Goal: Task Accomplishment & Management: Use online tool/utility

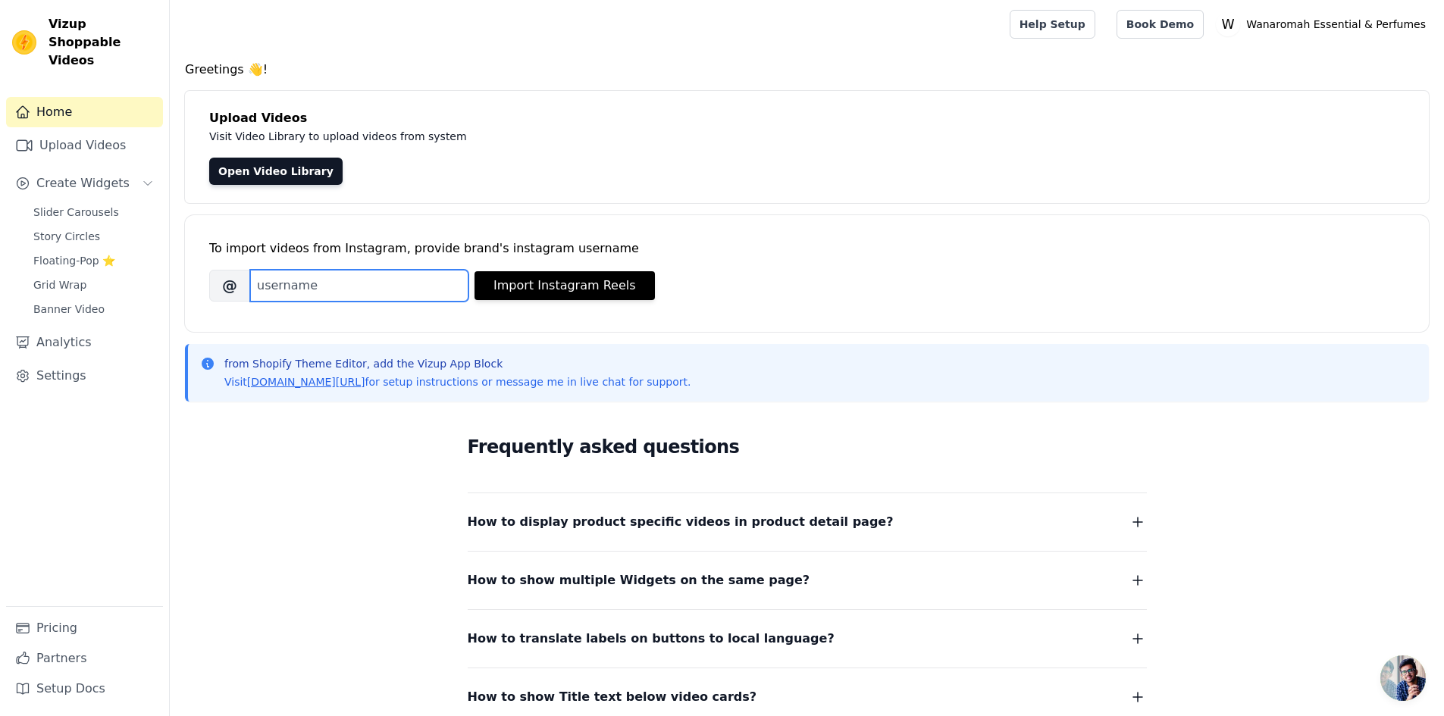
click at [336, 289] on input "Brand's Instagram Username" at bounding box center [359, 286] width 218 height 32
type input "wanaromah"
click at [621, 277] on button "Import Instagram Reels" at bounding box center [564, 285] width 180 height 29
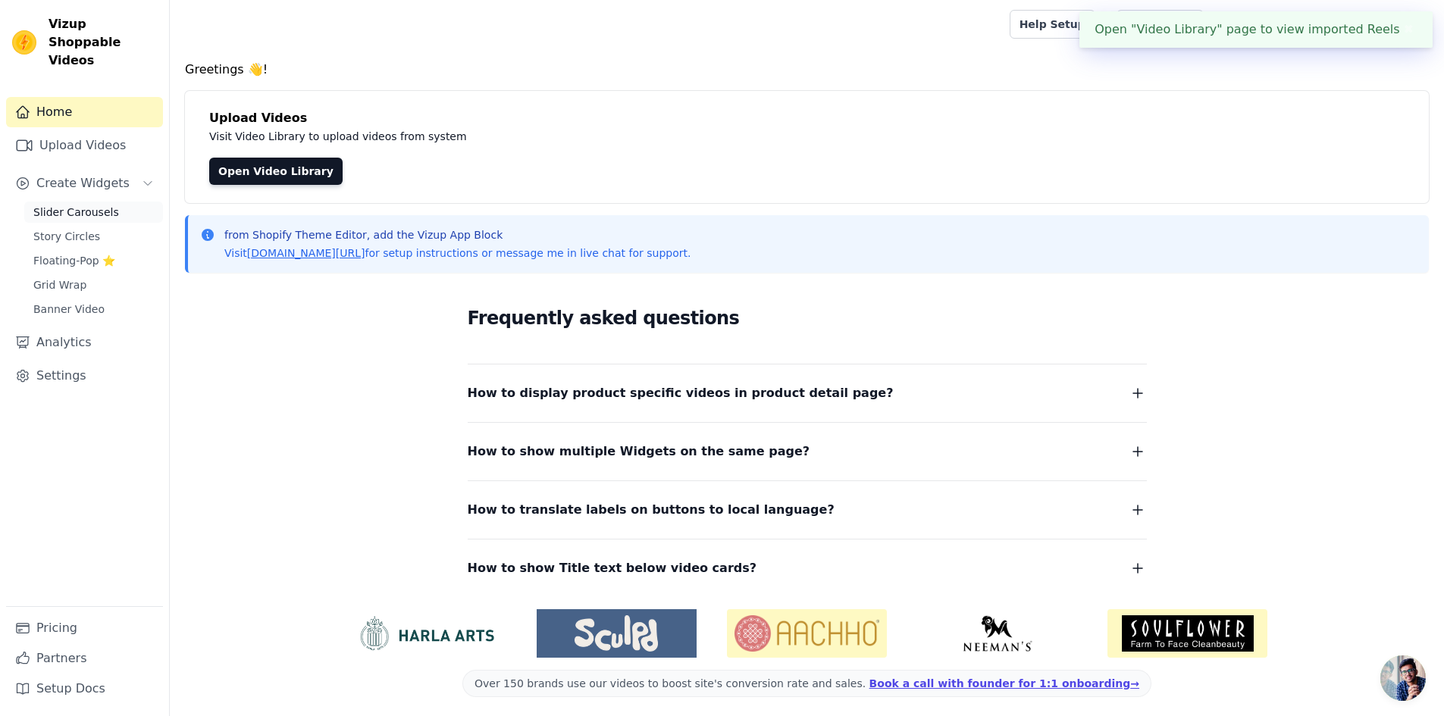
click at [70, 205] on span "Slider Carousels" at bounding box center [76, 212] width 86 height 15
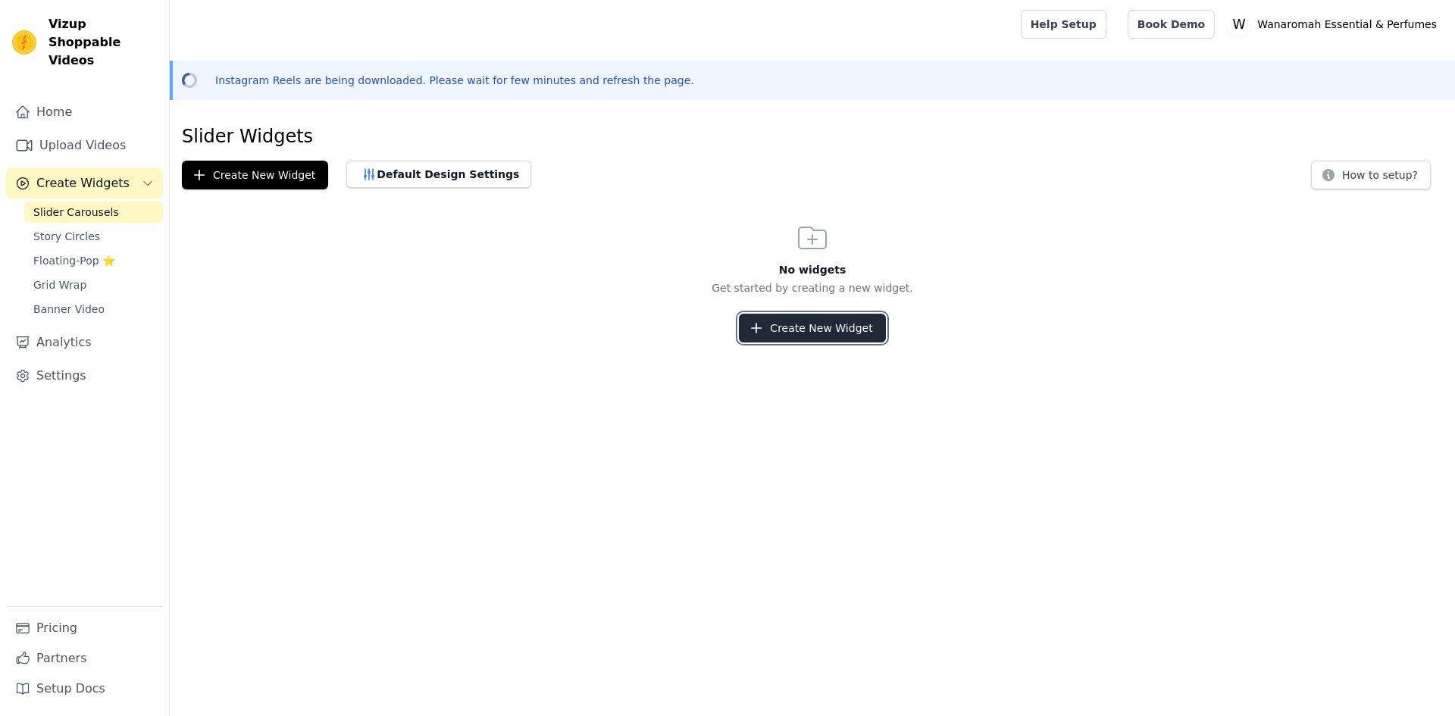
click at [846, 336] on button "Create New Widget" at bounding box center [812, 328] width 146 height 29
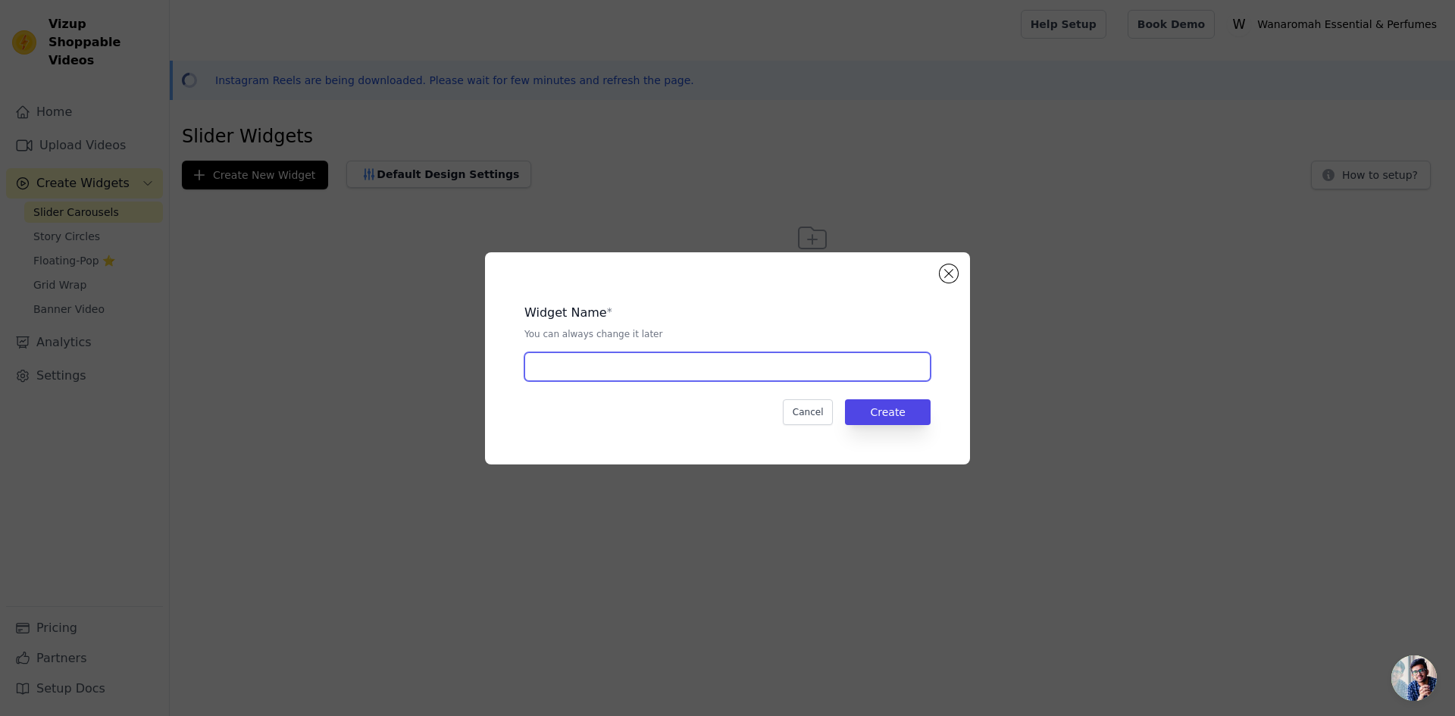
click at [630, 362] on input "text" at bounding box center [727, 366] width 406 height 29
type input "reels"
click at [920, 411] on button "Create" at bounding box center [888, 412] width 86 height 26
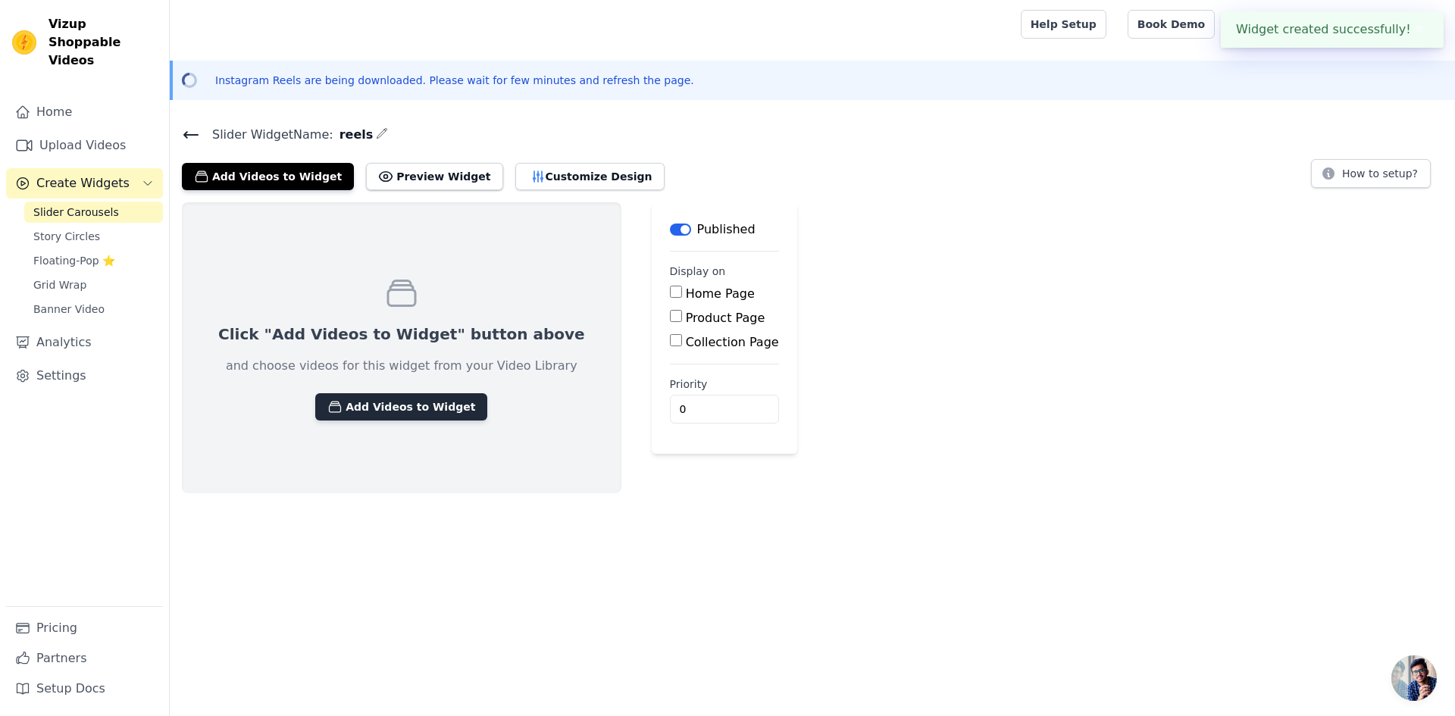
click at [373, 403] on button "Add Videos to Widget" at bounding box center [401, 406] width 172 height 27
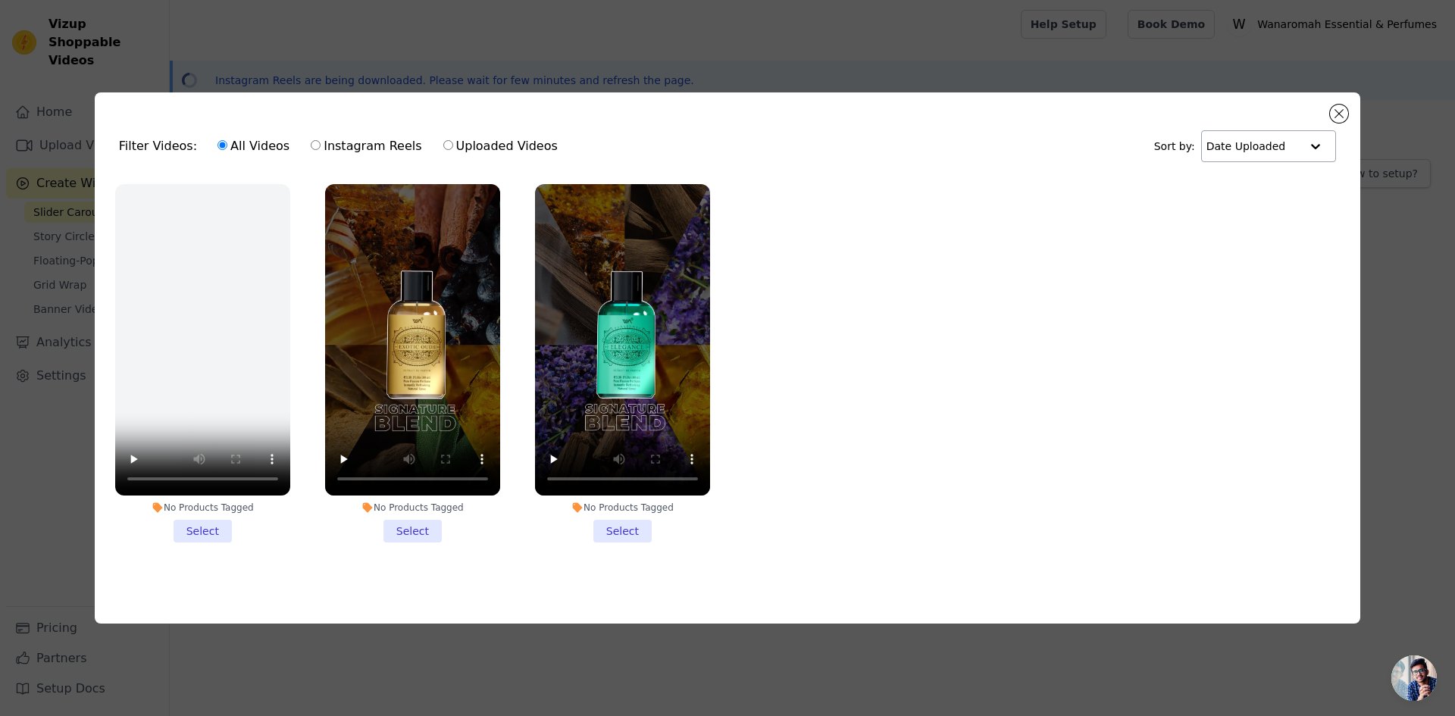
click at [1300, 142] on div "Date Uploaded" at bounding box center [1268, 146] width 135 height 32
click at [311, 141] on input "Instagram Reels" at bounding box center [316, 145] width 10 height 10
radio input "true"
click at [1338, 107] on button "Close modal" at bounding box center [1339, 114] width 18 height 18
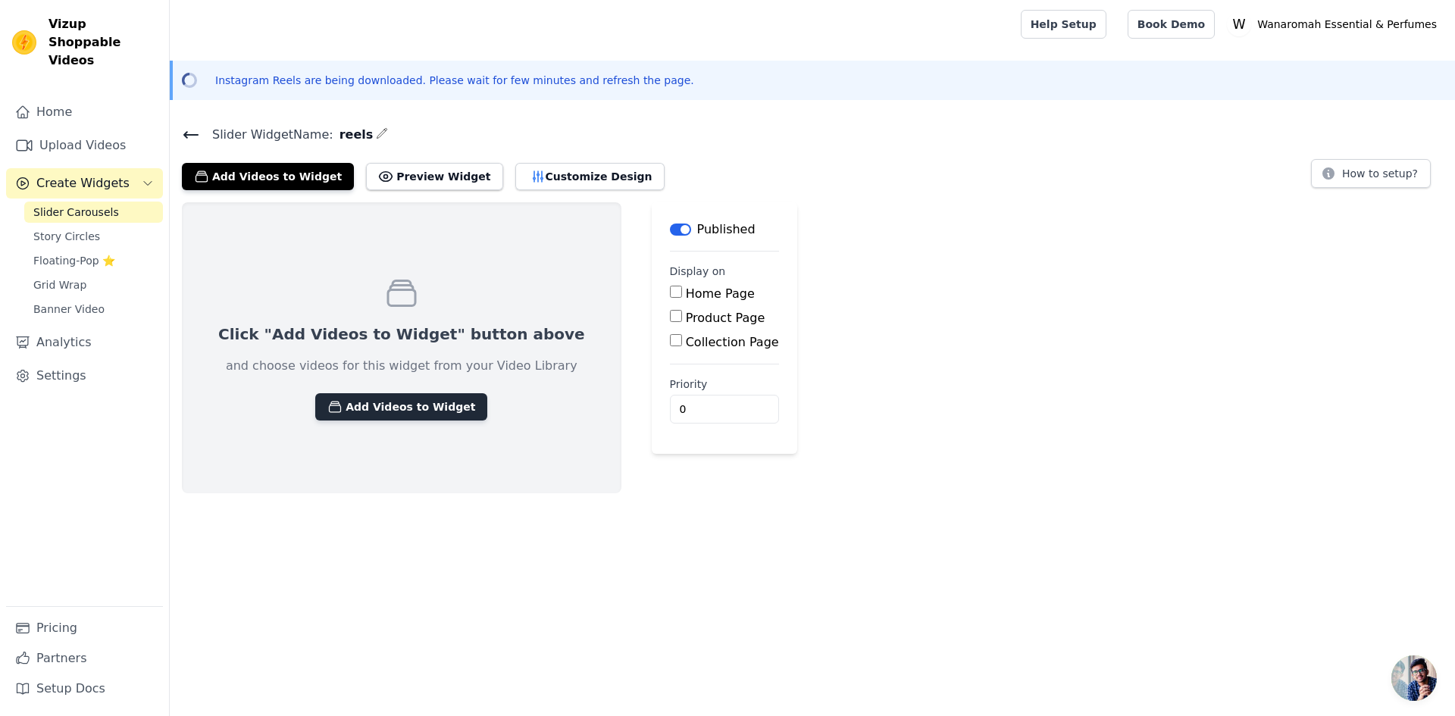
click at [380, 402] on button "Add Videos to Widget" at bounding box center [401, 406] width 172 height 27
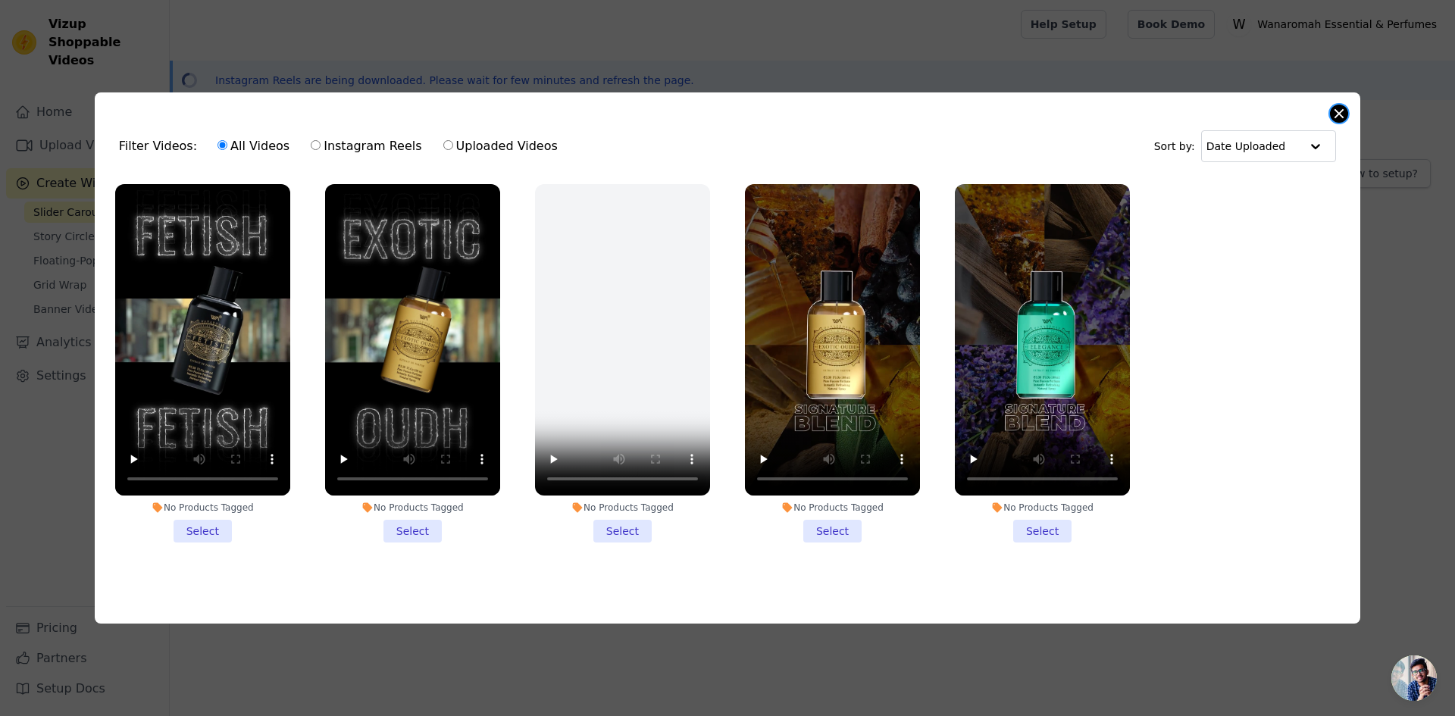
click at [1341, 107] on button "Close modal" at bounding box center [1339, 114] width 18 height 18
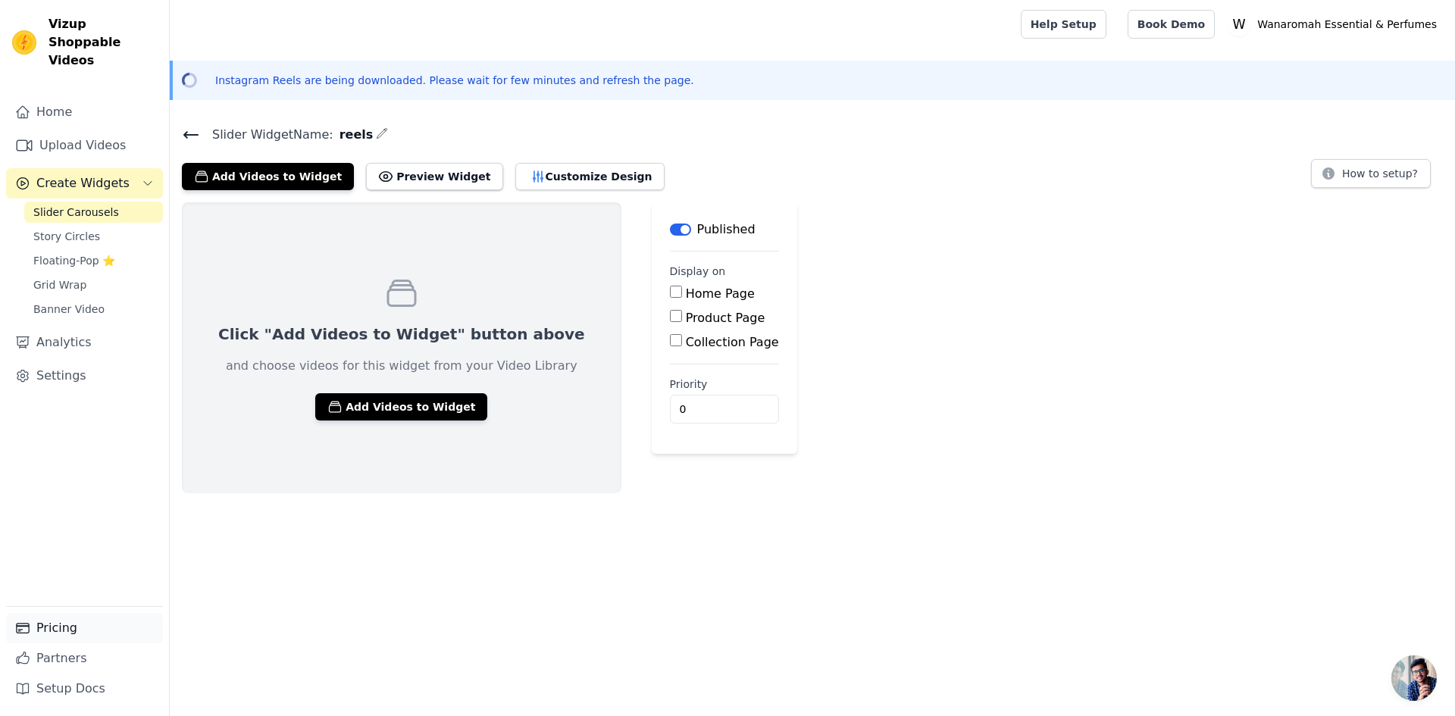
click at [61, 639] on link "Pricing" at bounding box center [84, 628] width 157 height 30
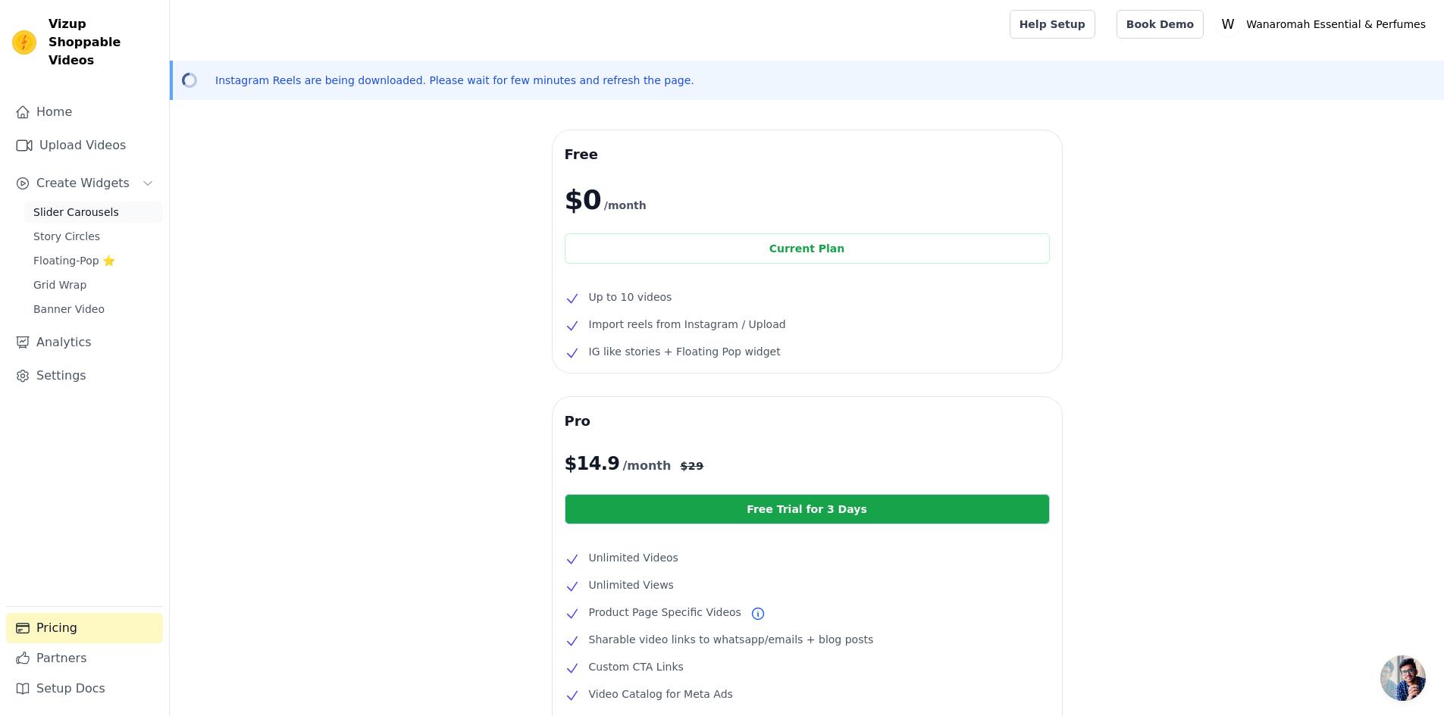
click at [97, 205] on span "Slider Carousels" at bounding box center [76, 212] width 86 height 15
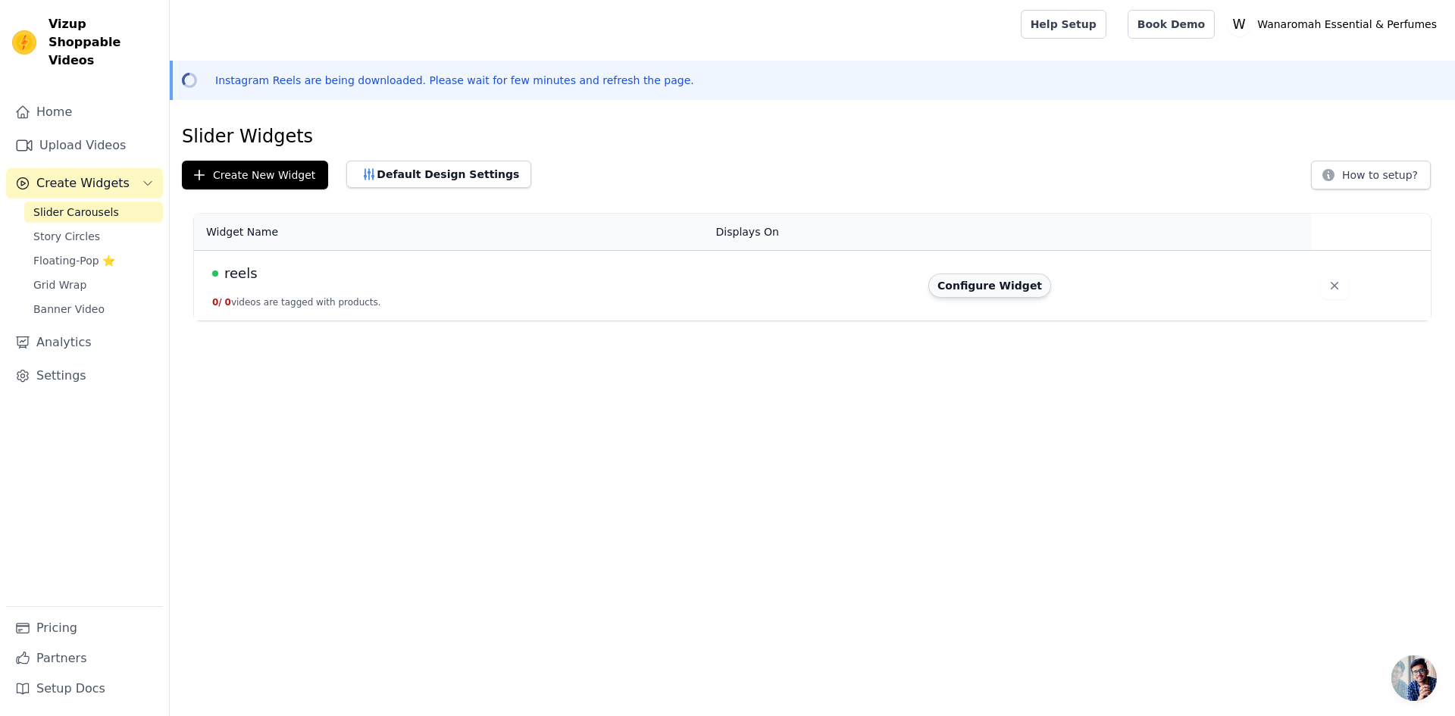
click at [974, 280] on button "Configure Widget" at bounding box center [989, 286] width 123 height 24
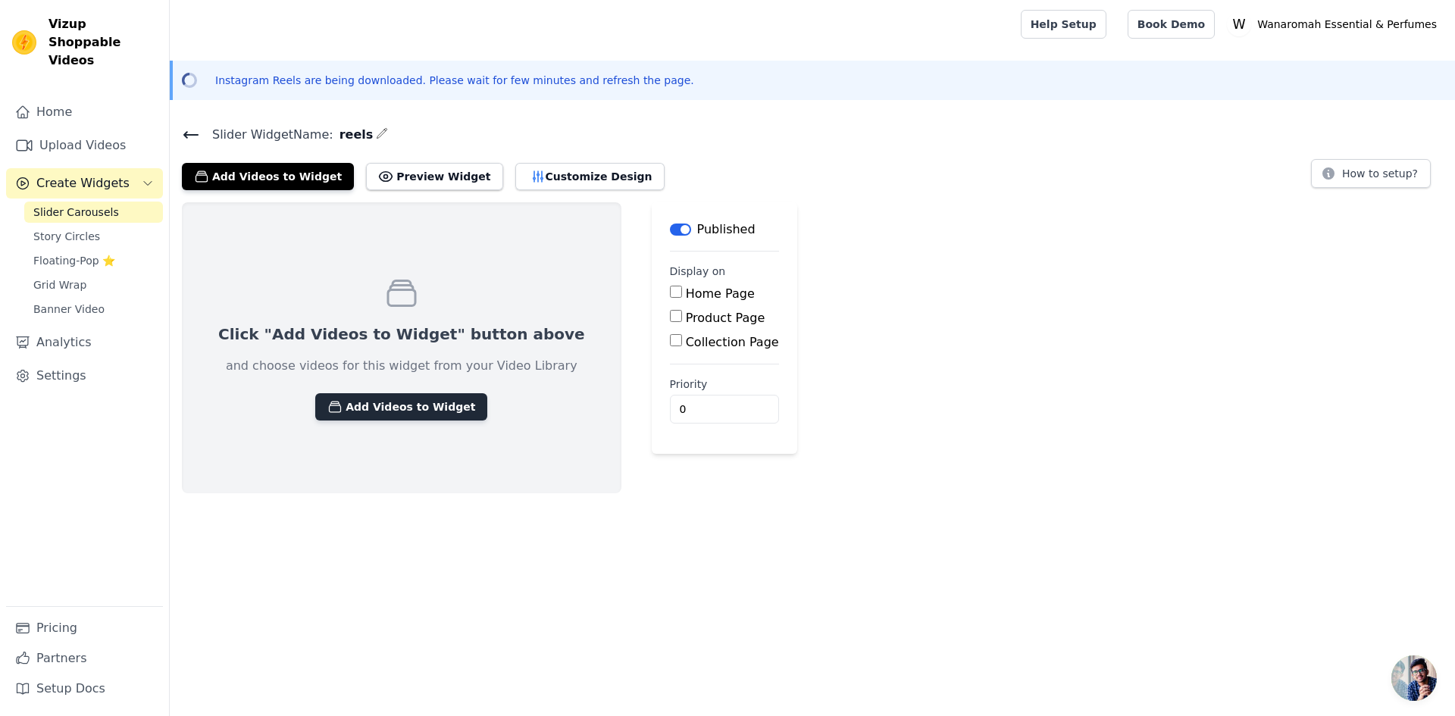
click at [343, 399] on button "Add Videos to Widget" at bounding box center [401, 406] width 172 height 27
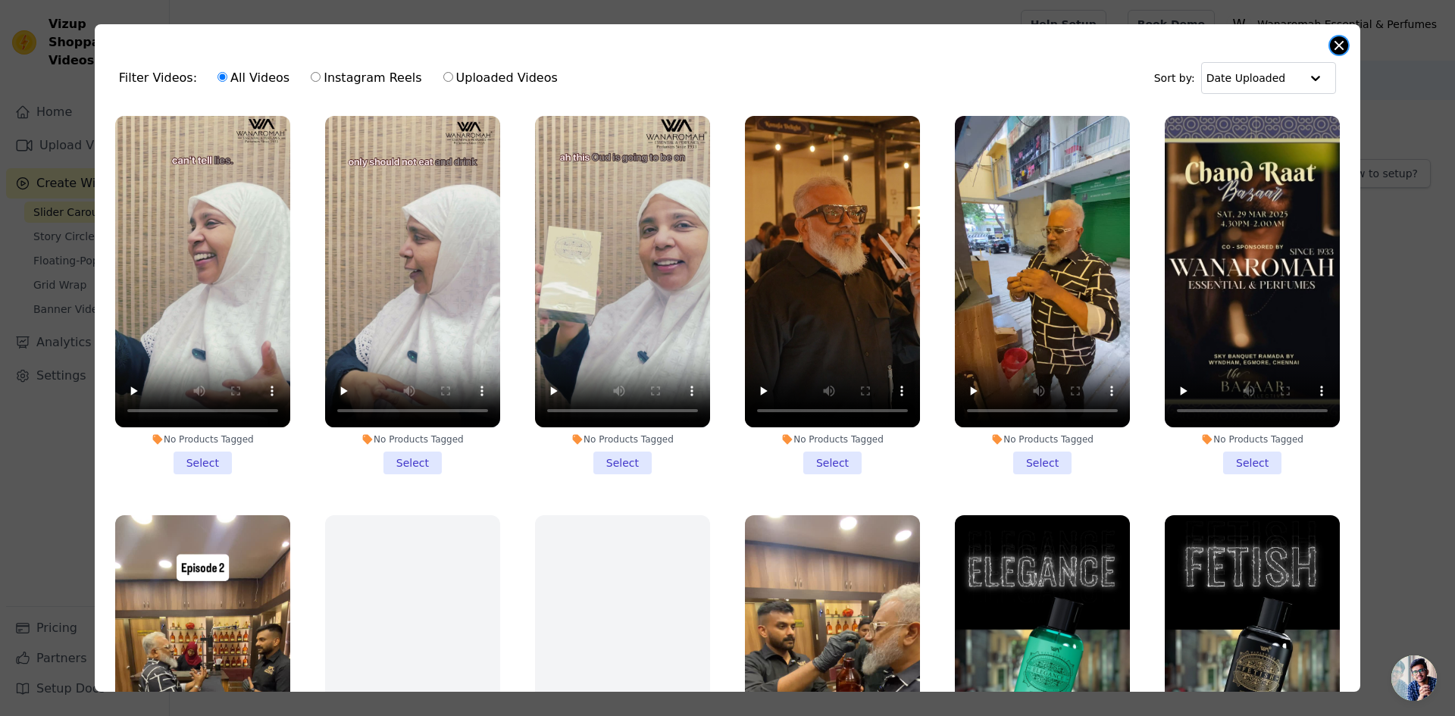
click at [1337, 45] on button "Close modal" at bounding box center [1339, 45] width 18 height 18
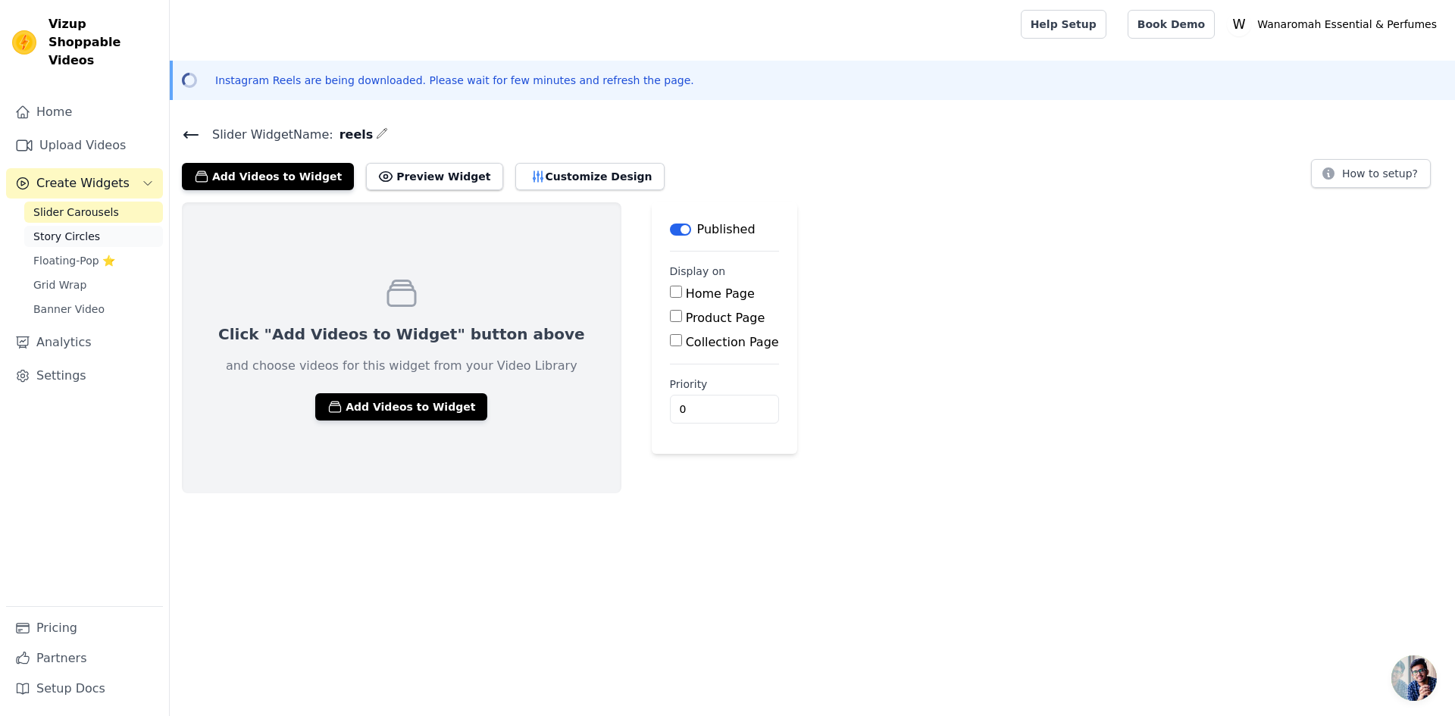
click at [31, 226] on link "Story Circles" at bounding box center [93, 236] width 139 height 21
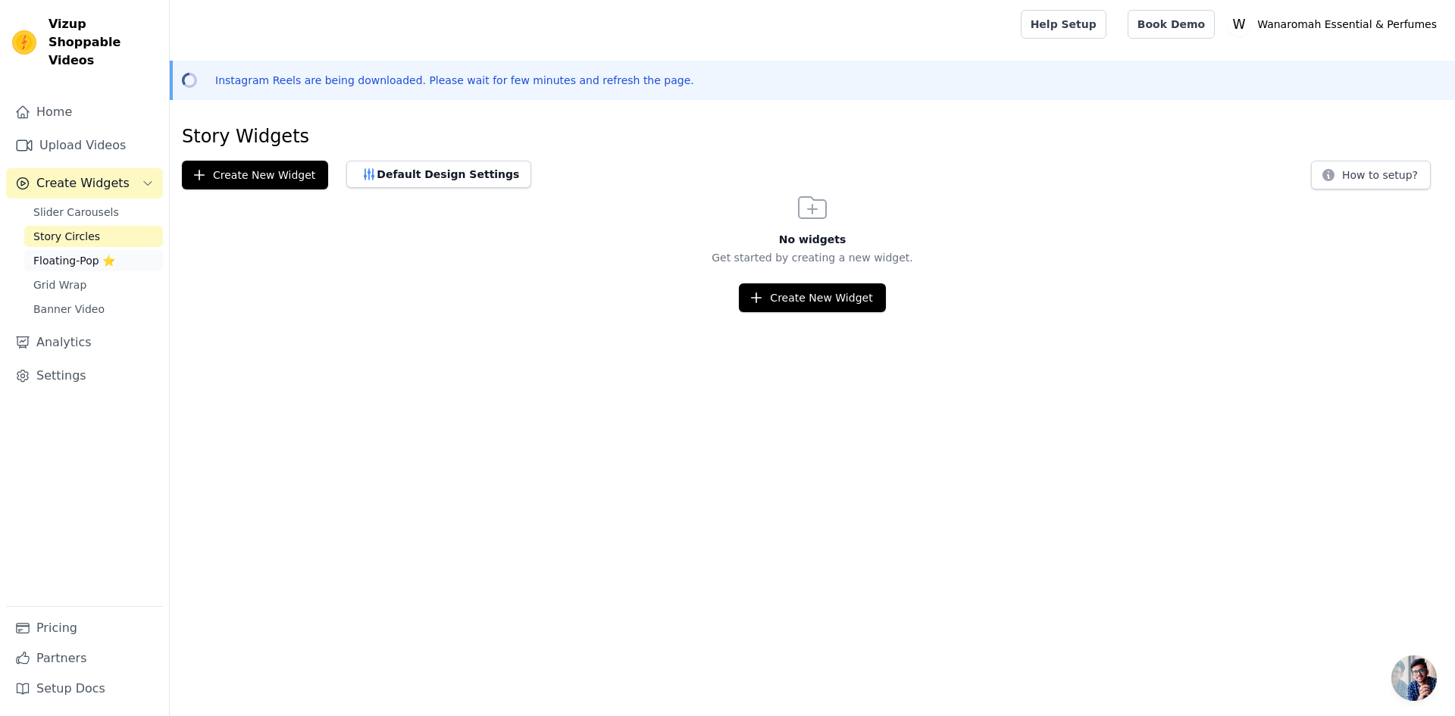
click at [56, 253] on span "Floating-Pop ⭐" at bounding box center [74, 260] width 82 height 15
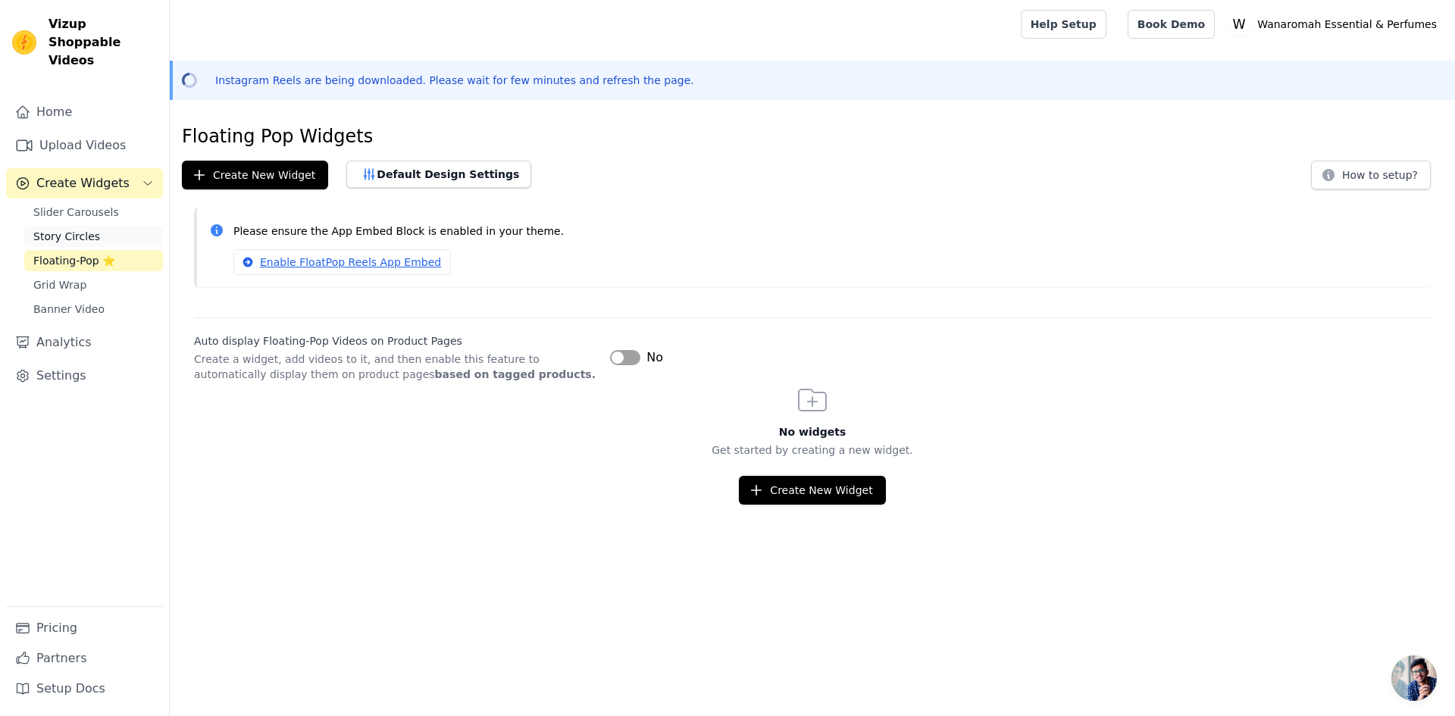
click at [79, 226] on link "Story Circles" at bounding box center [93, 236] width 139 height 21
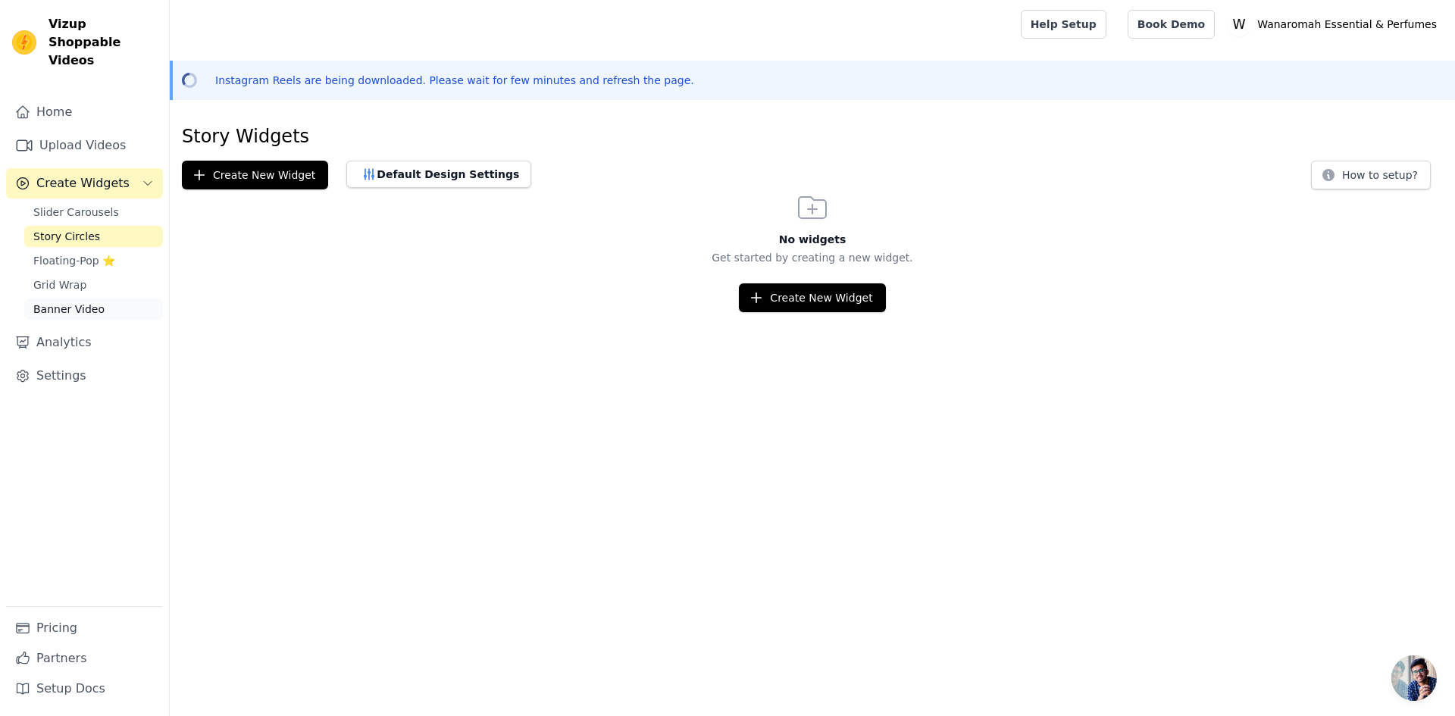
click at [77, 302] on span "Banner Video" at bounding box center [68, 309] width 71 height 15
click at [85, 253] on span "Floating-Pop ⭐" at bounding box center [74, 260] width 82 height 15
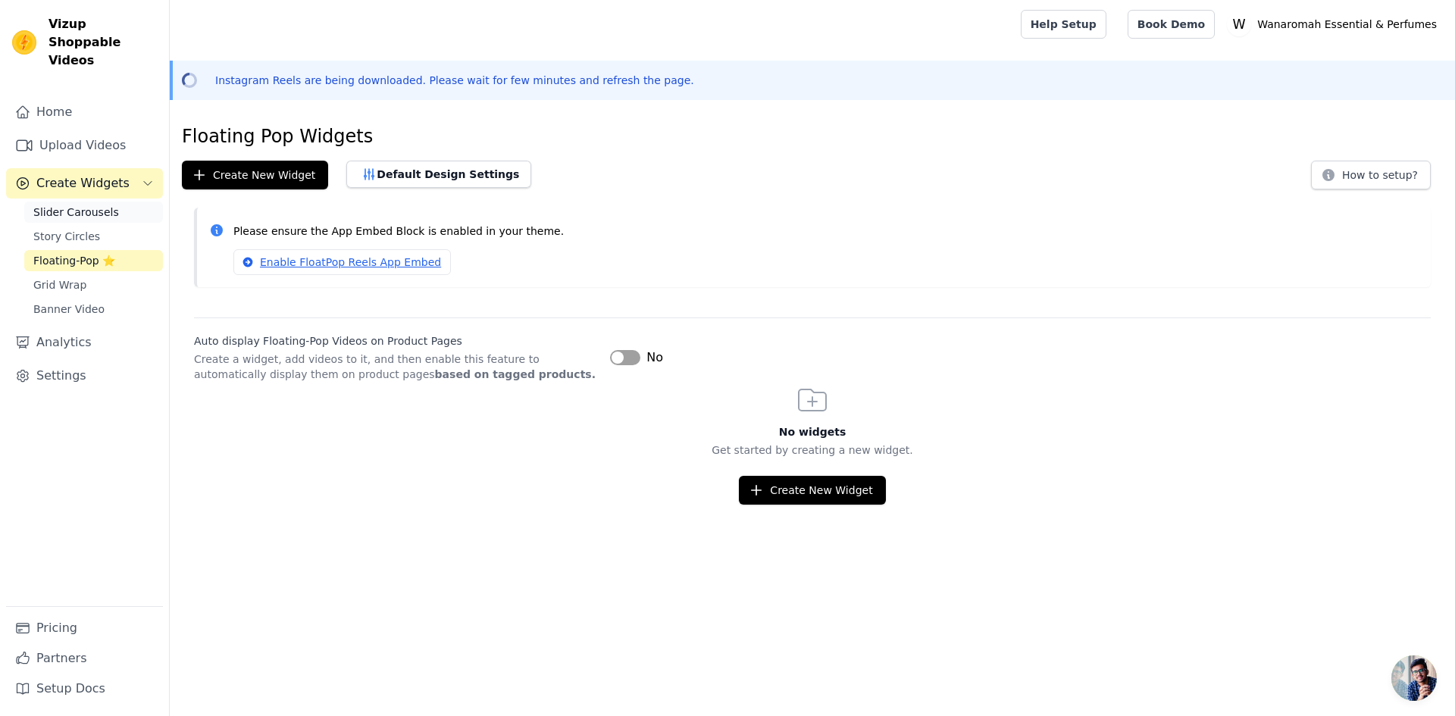
click at [68, 205] on span "Slider Carousels" at bounding box center [76, 212] width 86 height 15
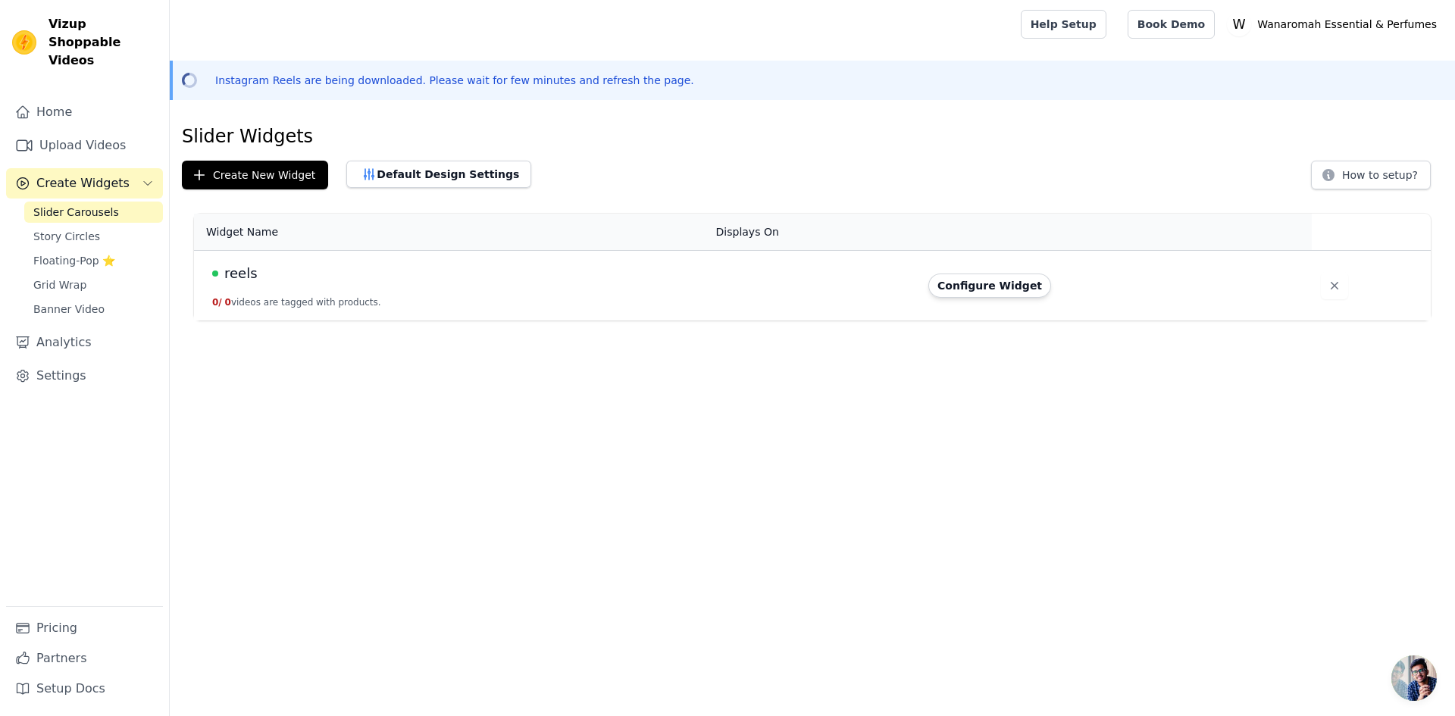
click at [317, 289] on td "reels 0 / 0 videos are tagged with products." at bounding box center [450, 286] width 513 height 70
click at [978, 287] on button "Configure Widget" at bounding box center [989, 286] width 123 height 24
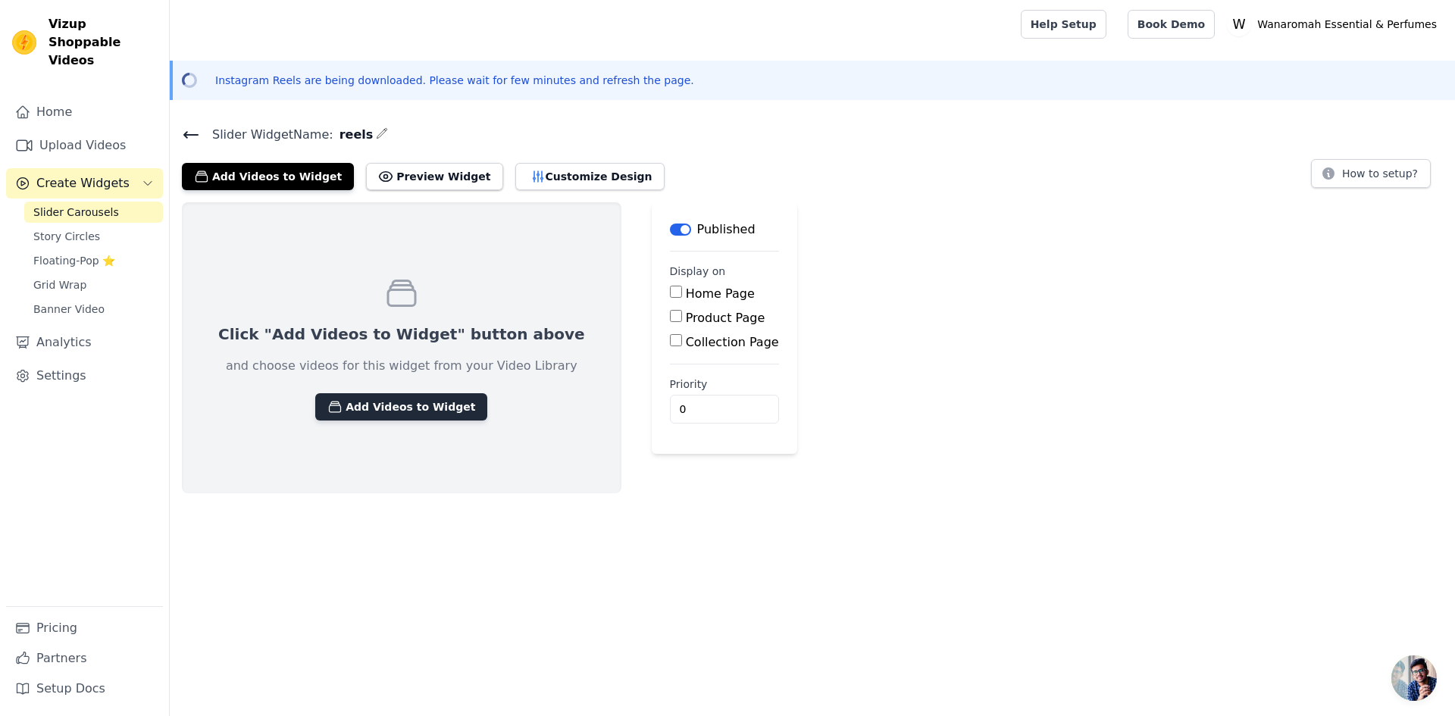
click at [374, 406] on button "Add Videos to Widget" at bounding box center [401, 406] width 172 height 27
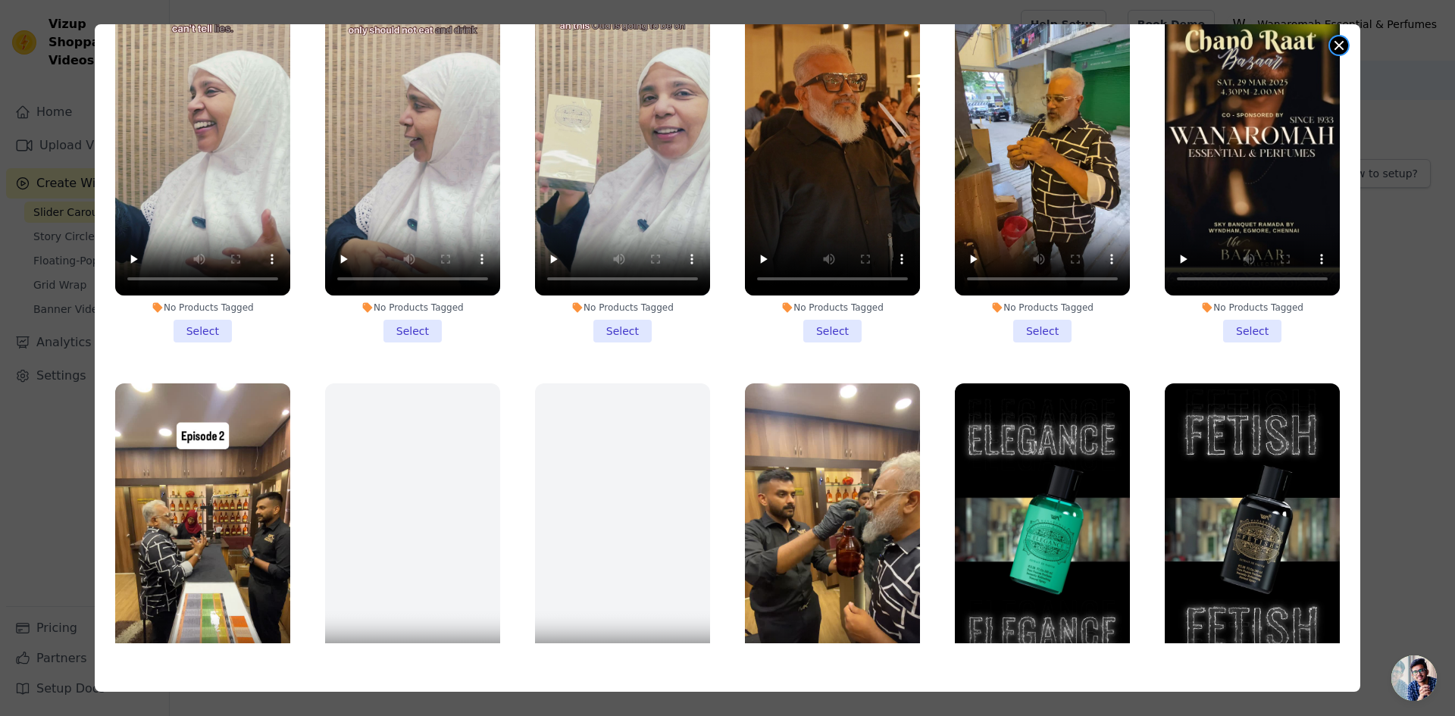
click at [1333, 49] on button "Close modal" at bounding box center [1339, 45] width 18 height 18
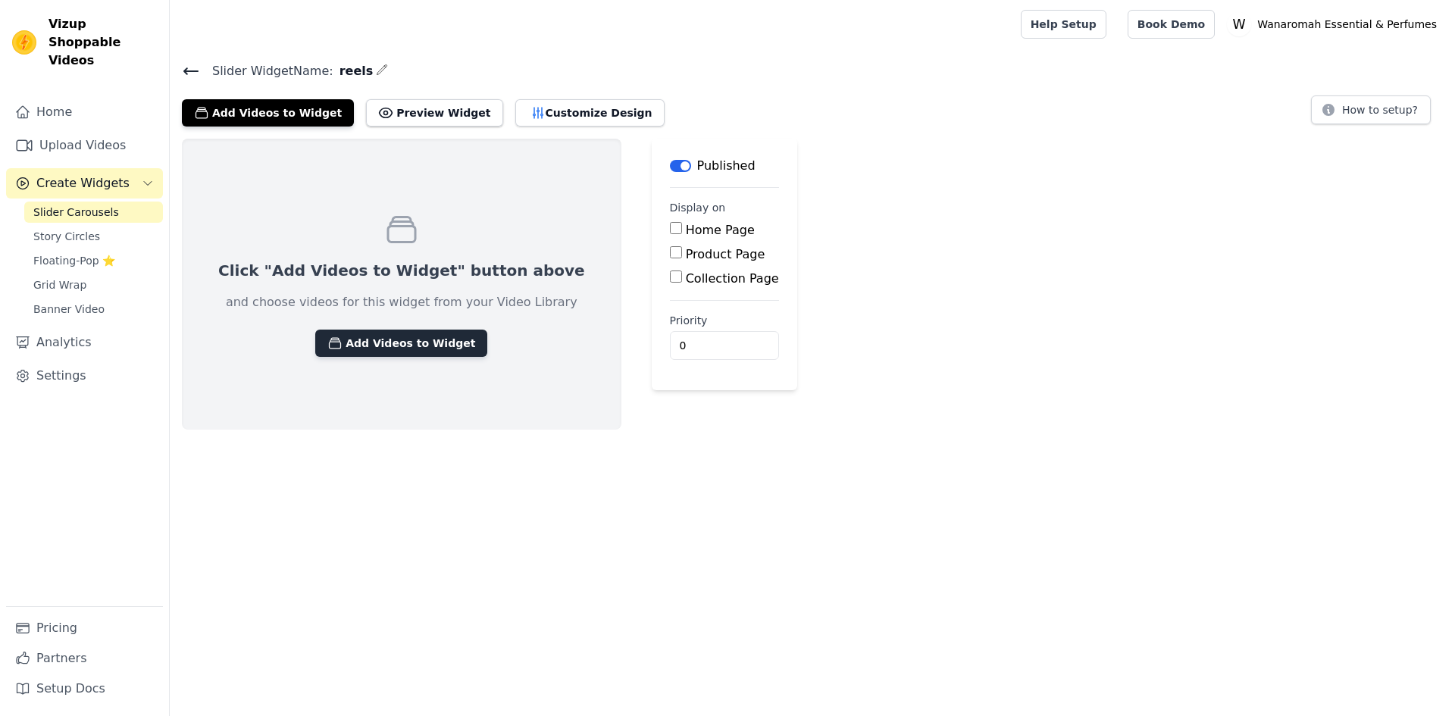
click at [362, 342] on button "Add Videos to Widget" at bounding box center [401, 343] width 172 height 27
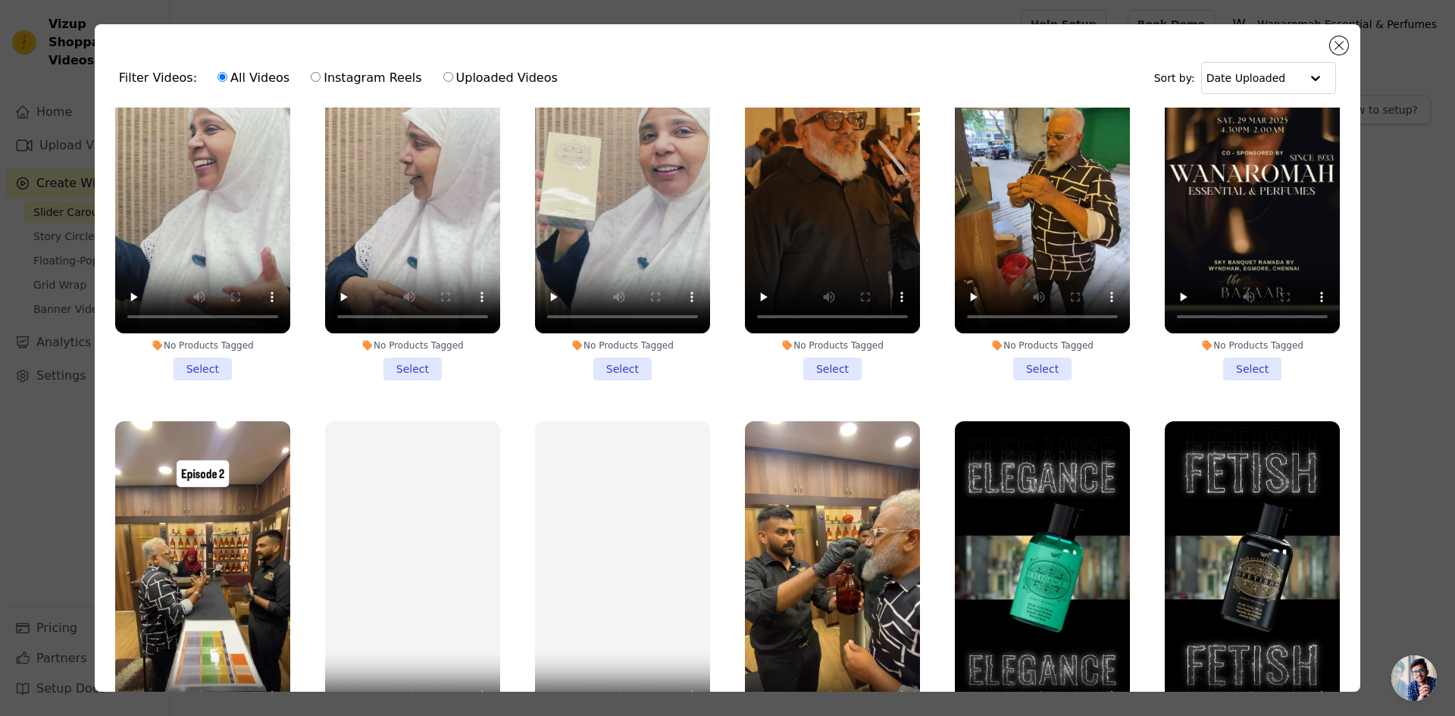
scroll to position [66, 0]
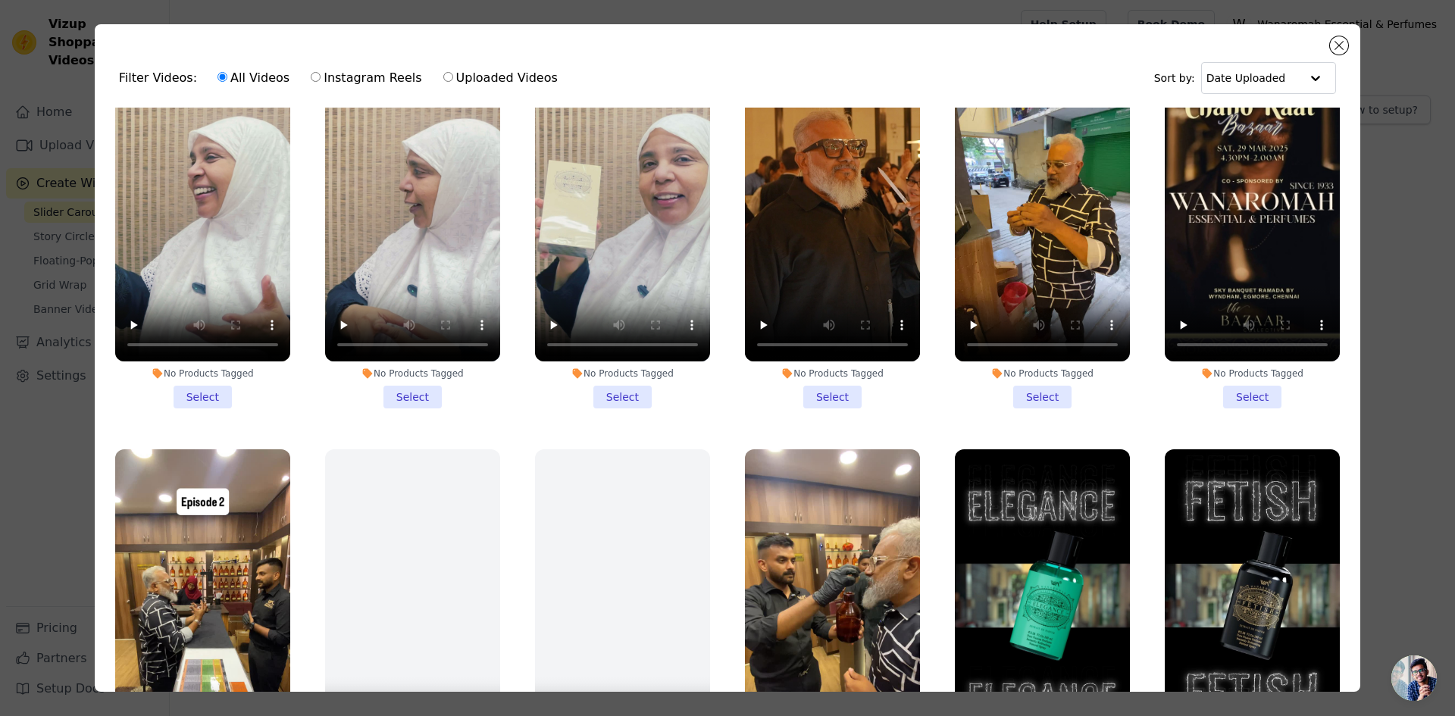
click at [349, 78] on label "Instagram Reels" at bounding box center [366, 78] width 112 height 20
click at [321, 78] on input "Instagram Reels" at bounding box center [316, 77] width 10 height 10
radio input "true"
click at [1253, 85] on input "text" at bounding box center [1253, 78] width 94 height 30
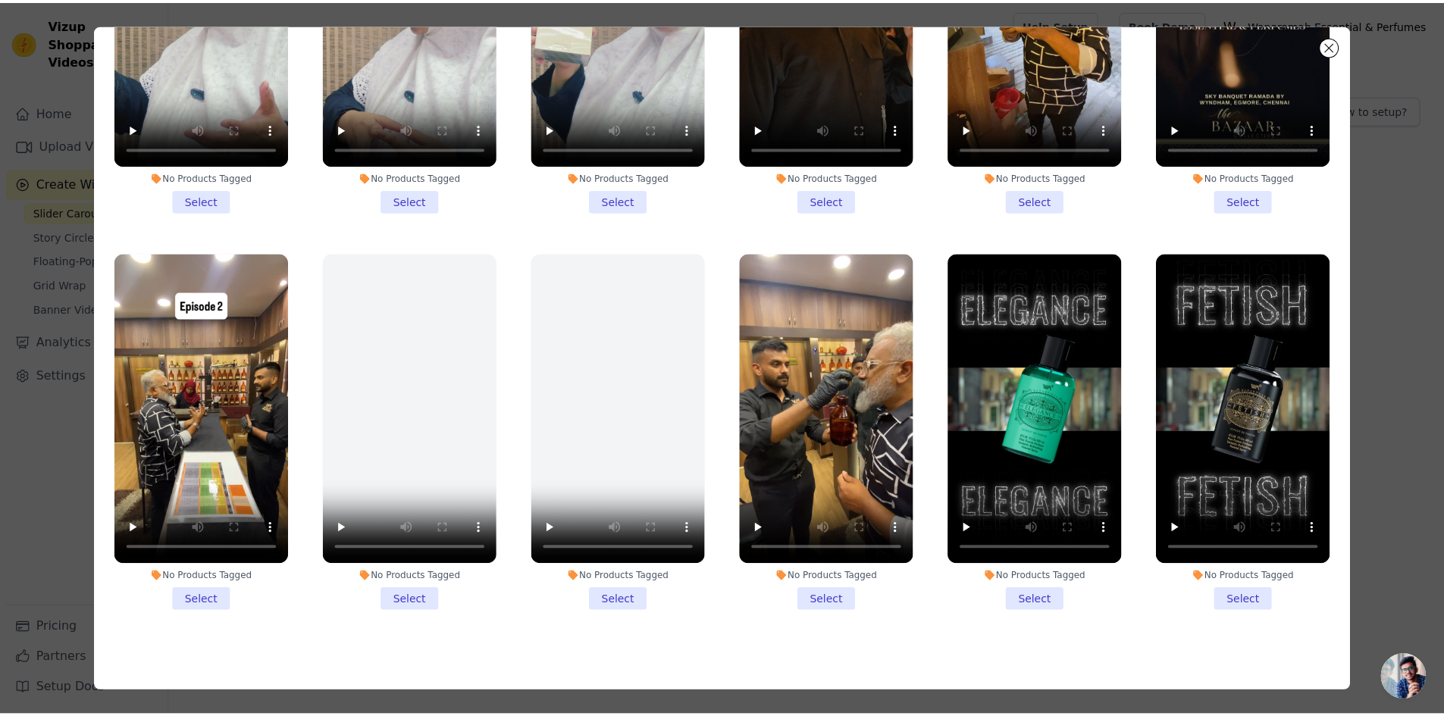
scroll to position [521, 0]
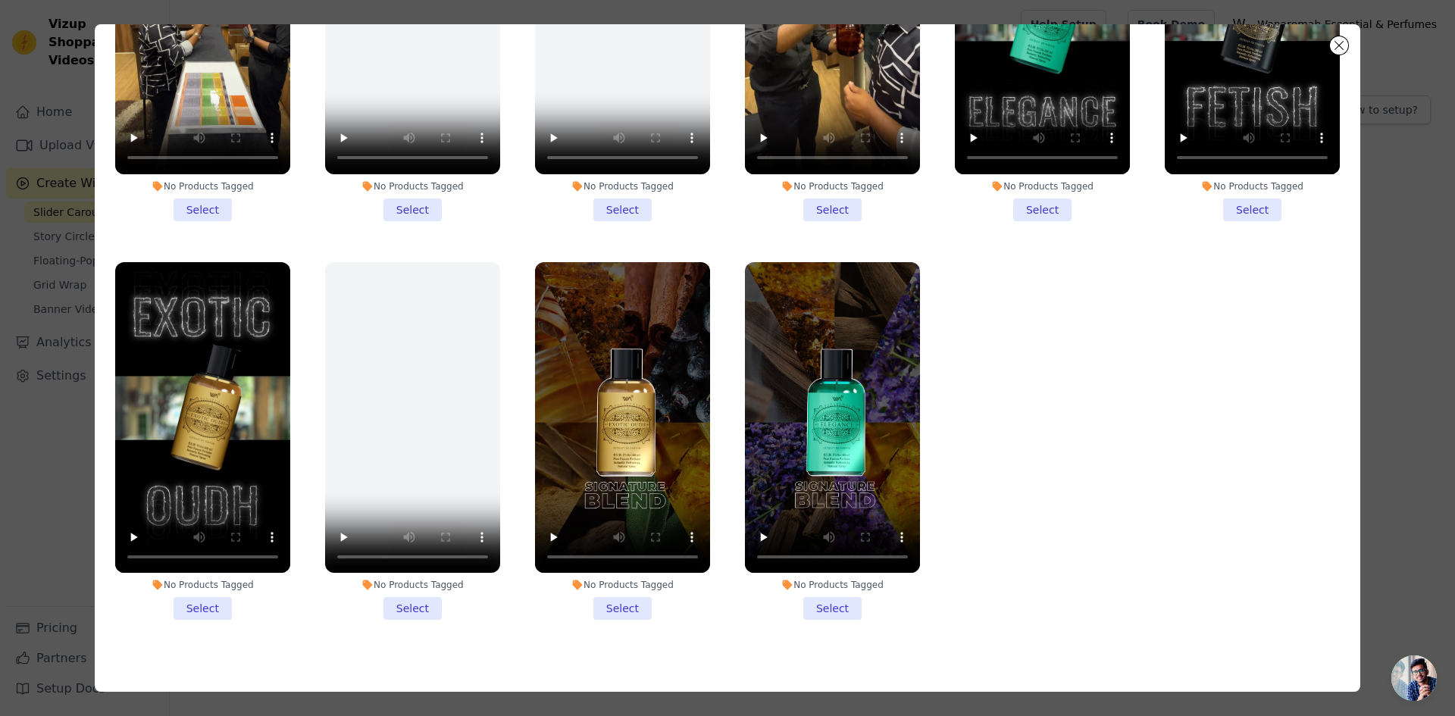
click at [1091, 360] on ul "No Products Tagged Select No Products Tagged Select No Products Tagged Select N…" at bounding box center [727, 310] width 1241 height 668
click at [1336, 42] on button "Close modal" at bounding box center [1339, 45] width 18 height 18
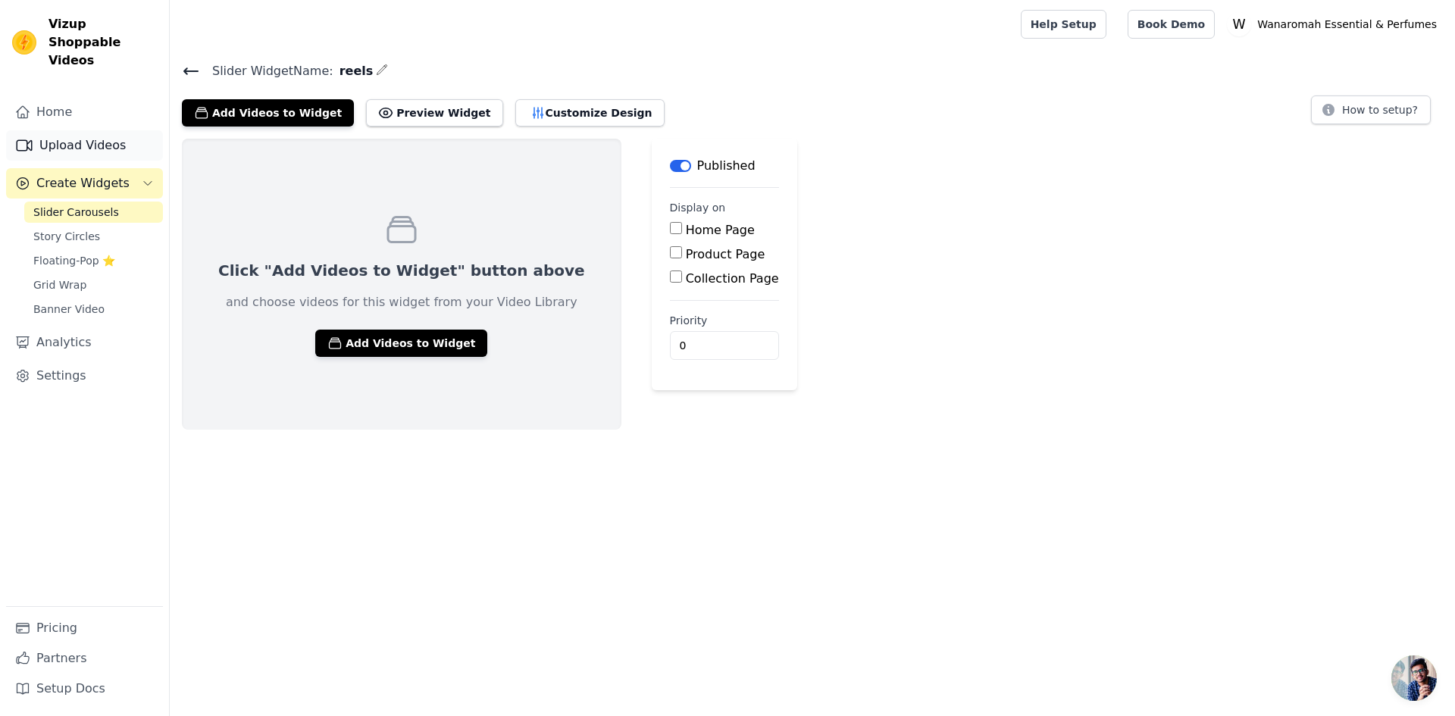
click at [64, 130] on link "Upload Videos" at bounding box center [84, 145] width 157 height 30
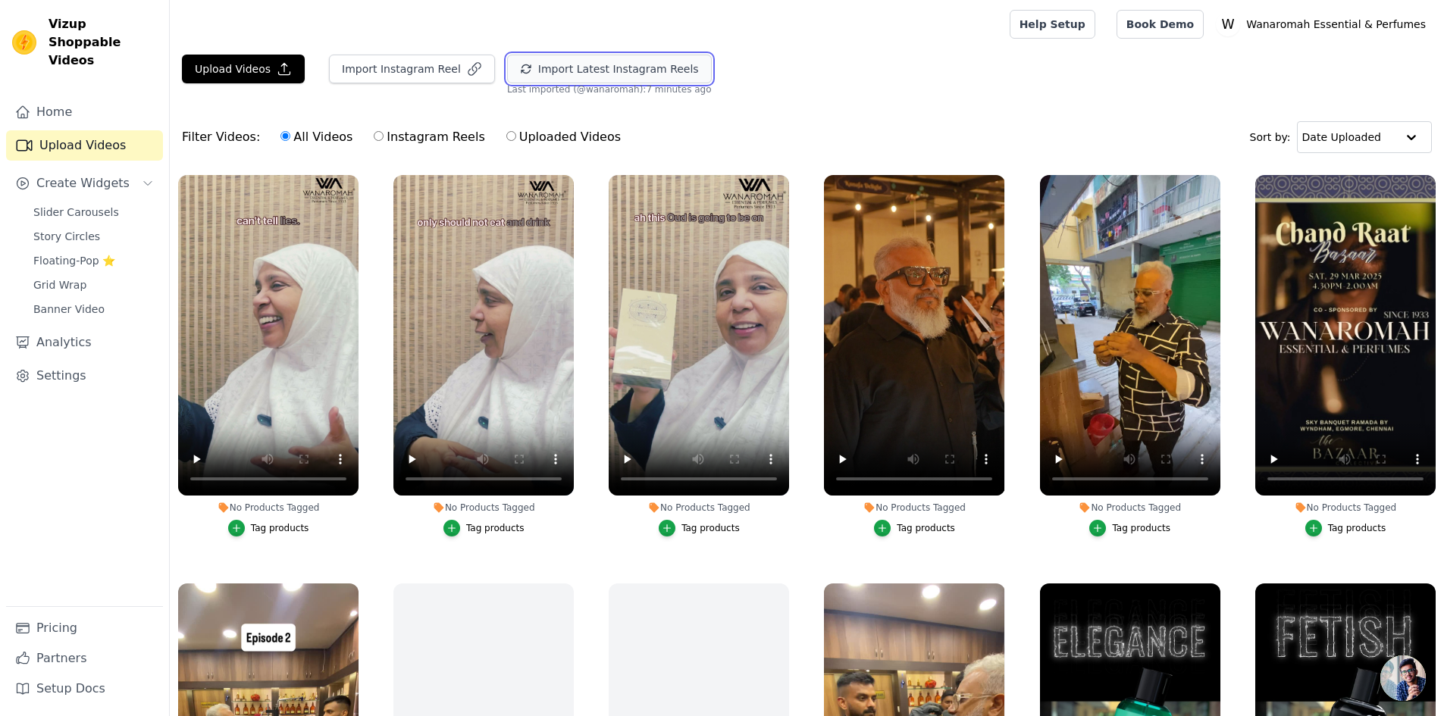
click at [588, 71] on button "Import Latest Instagram Reels" at bounding box center [609, 69] width 205 height 29
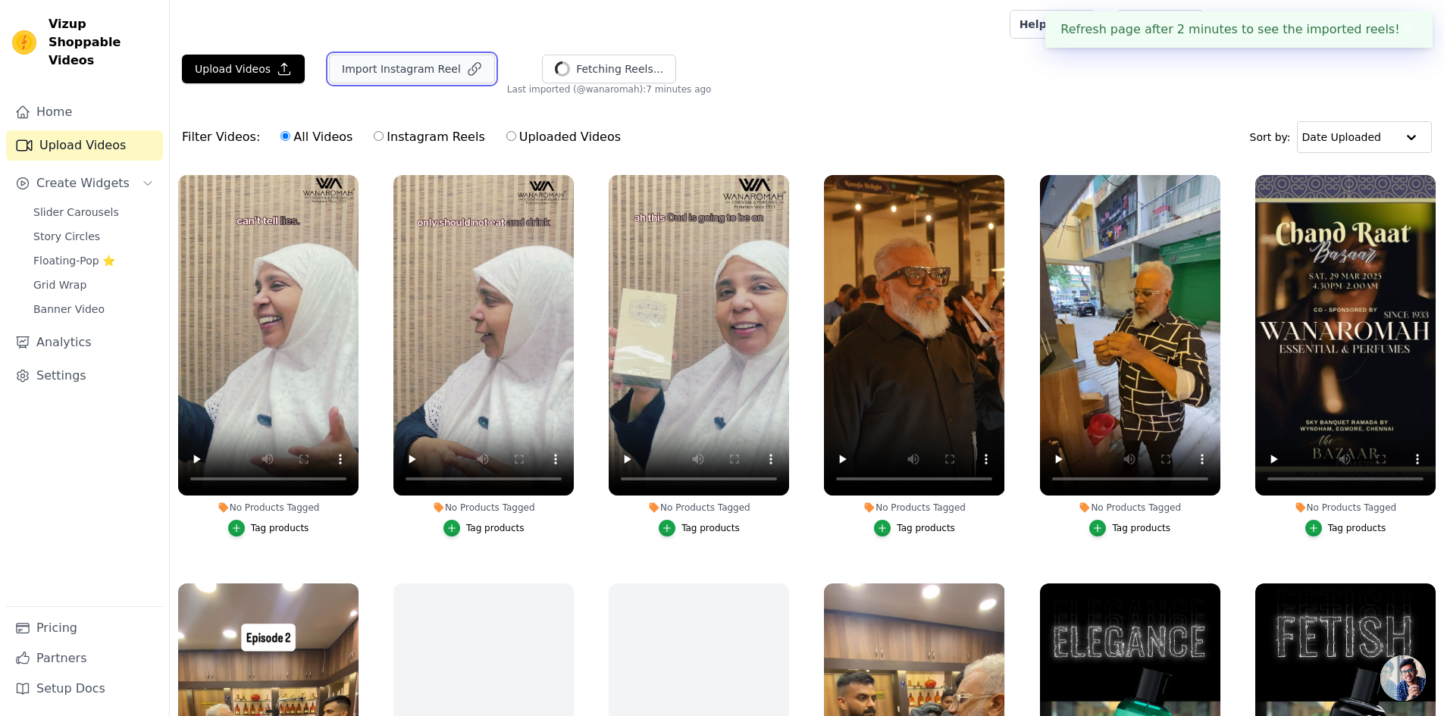
click at [402, 71] on button "Import Instagram Reel" at bounding box center [412, 69] width 166 height 29
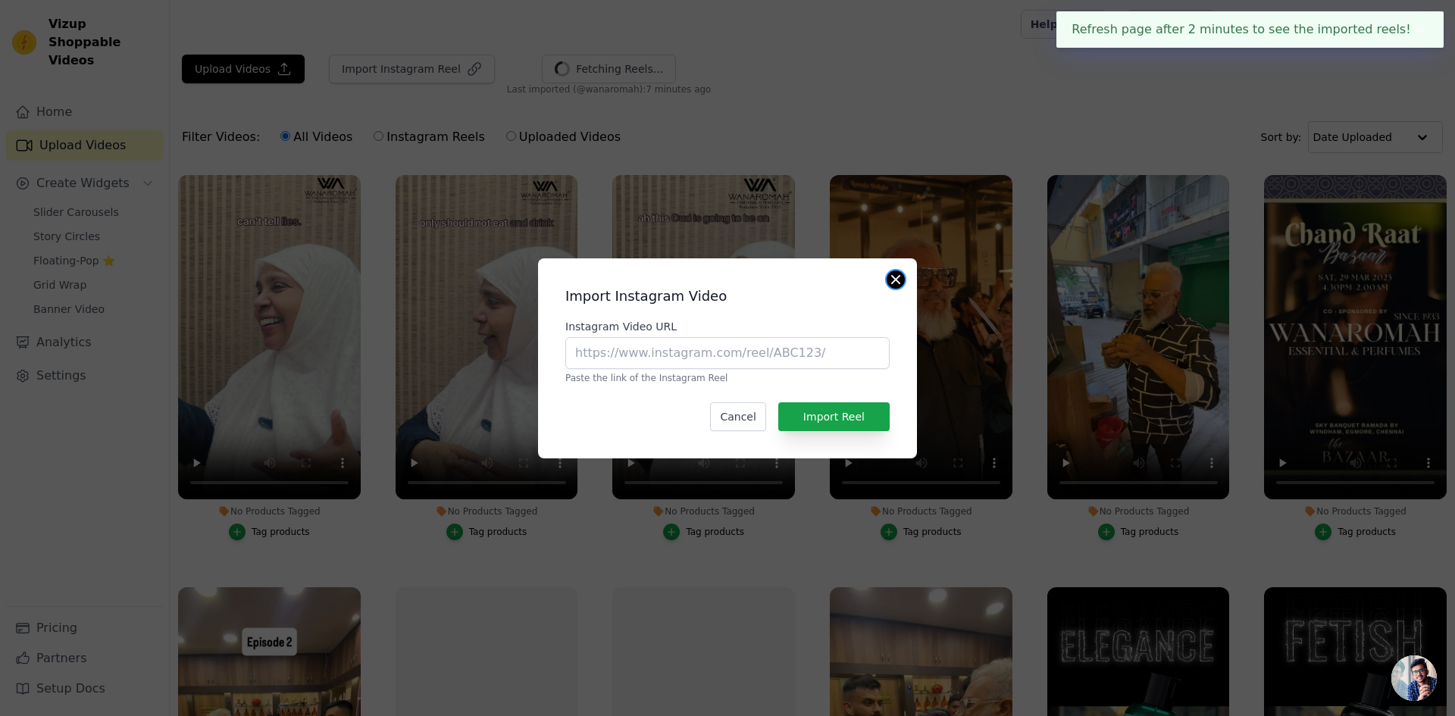
click at [904, 280] on button "Close modal" at bounding box center [896, 280] width 18 height 18
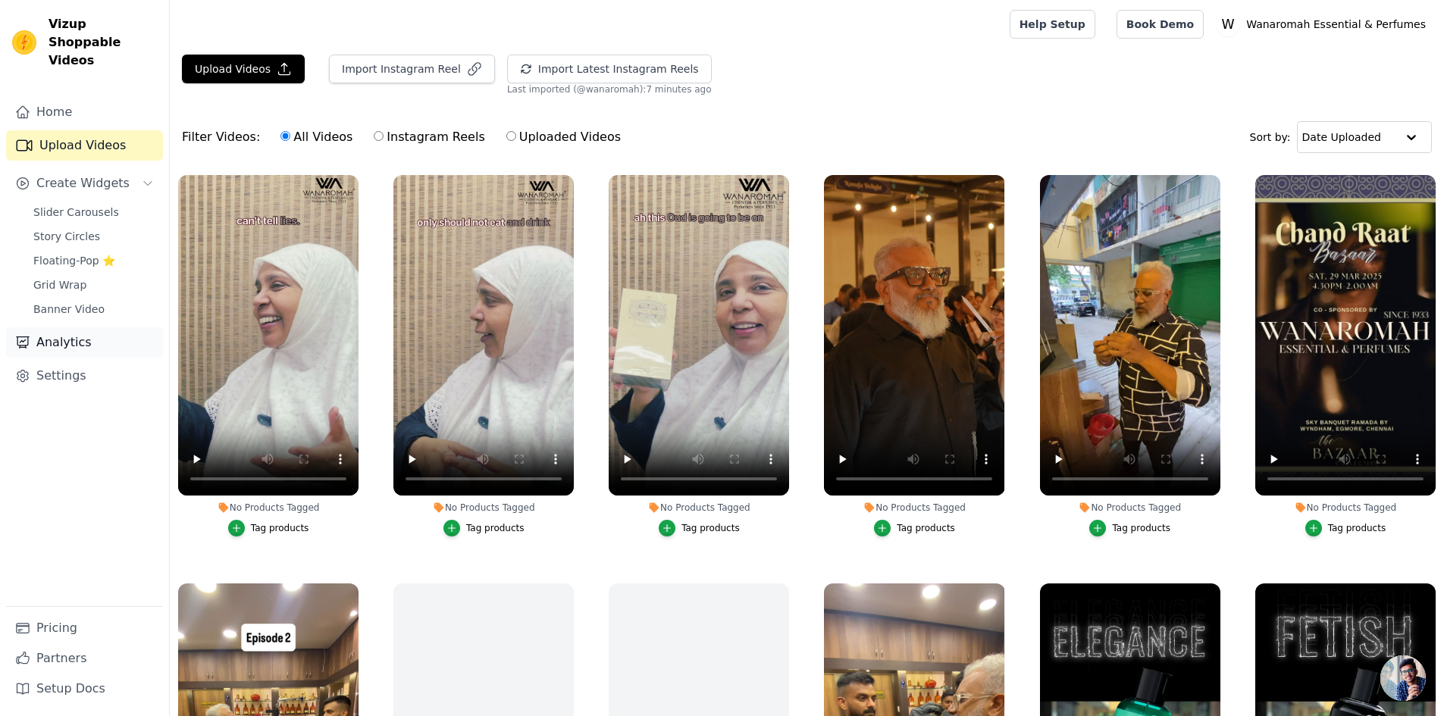
click at [92, 327] on link "Analytics" at bounding box center [84, 342] width 157 height 30
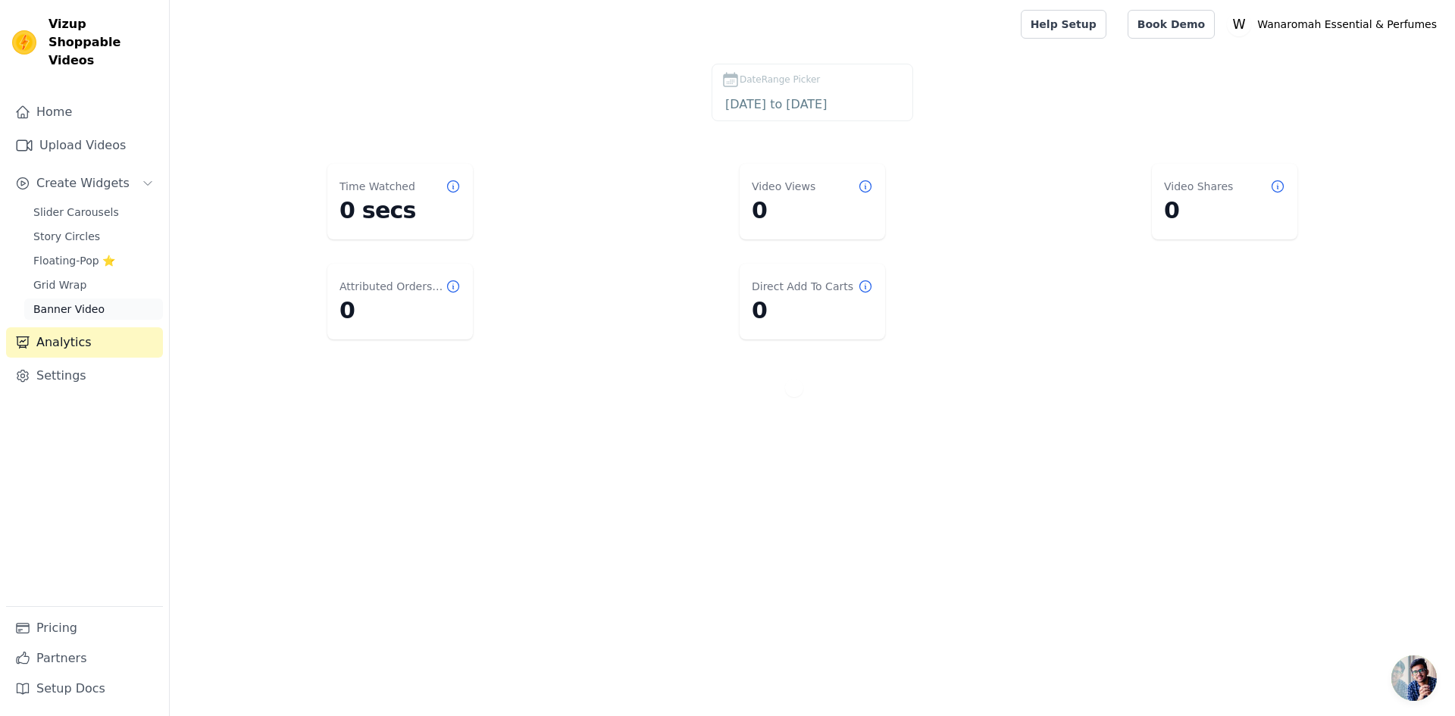
click at [98, 299] on link "Banner Video" at bounding box center [93, 309] width 139 height 21
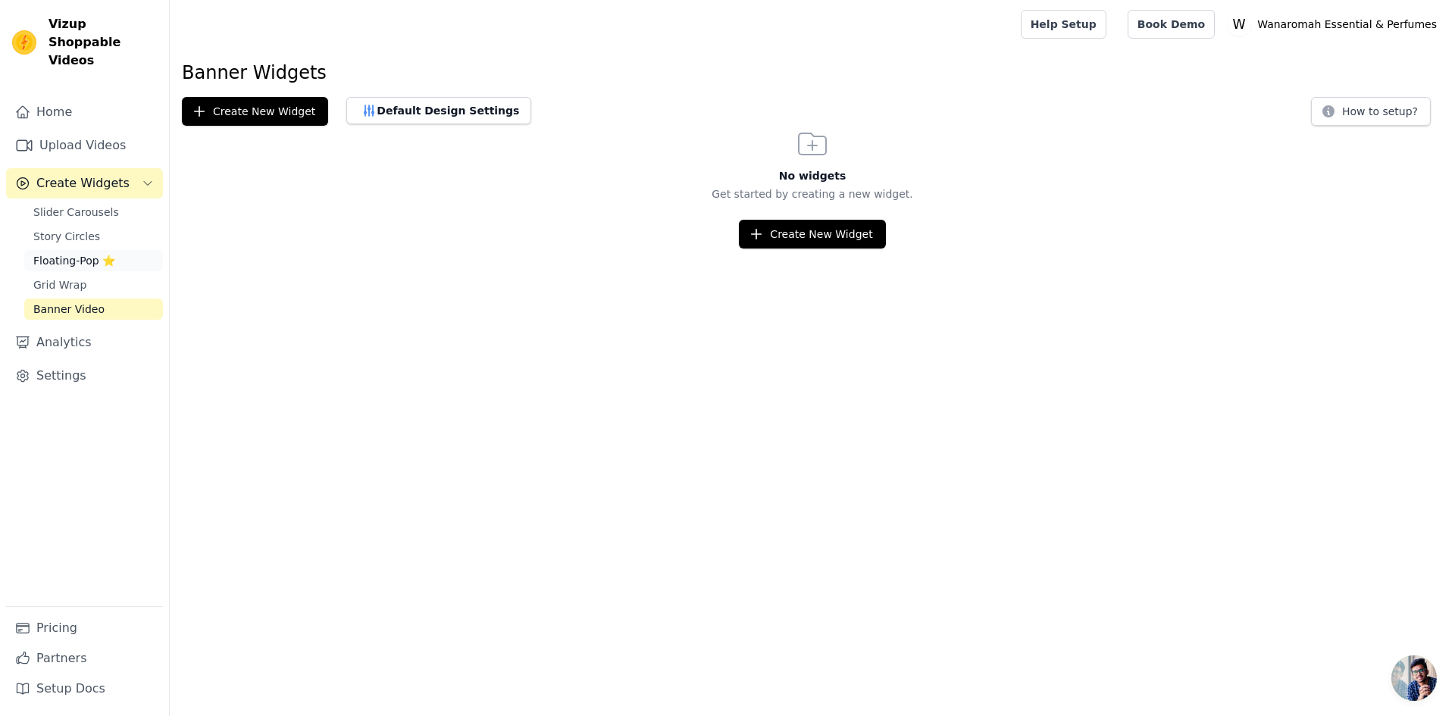
click at [87, 253] on span "Floating-Pop ⭐" at bounding box center [74, 260] width 82 height 15
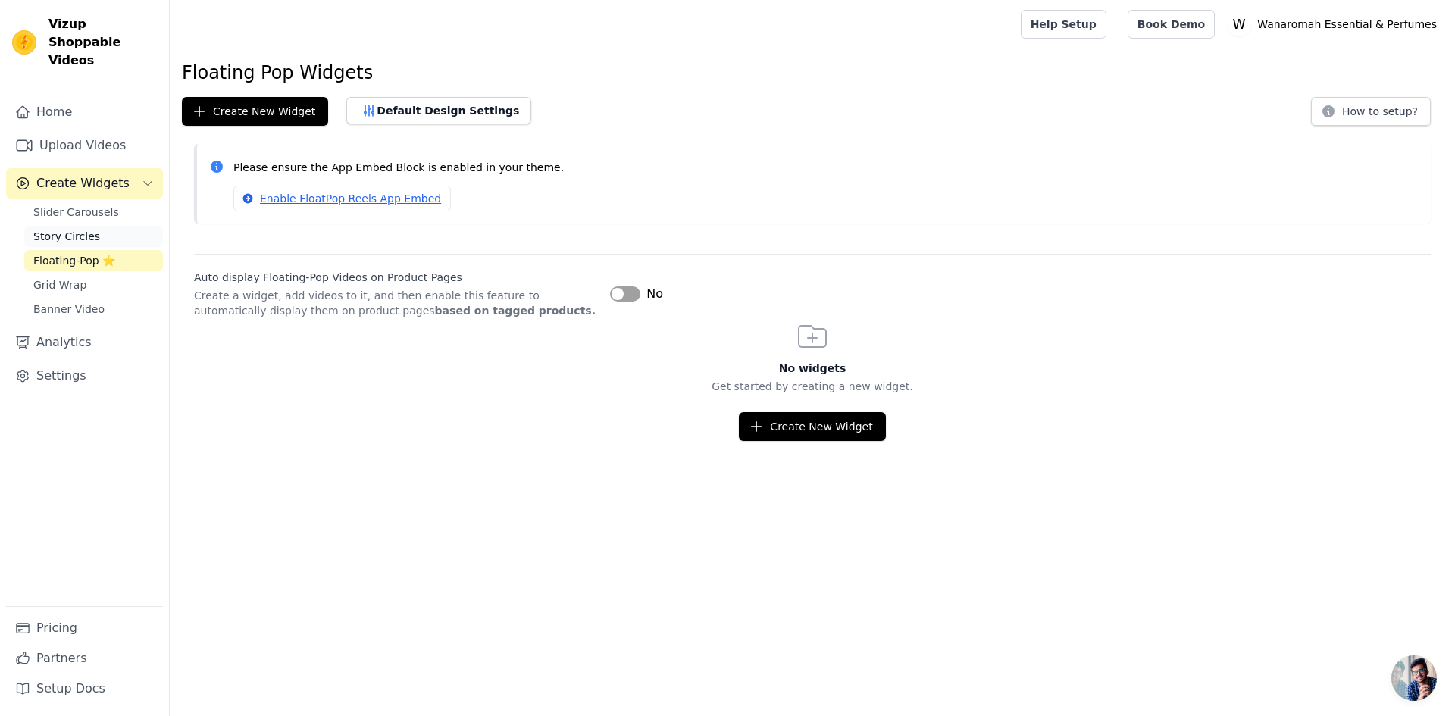
click at [83, 229] on span "Story Circles" at bounding box center [66, 236] width 67 height 15
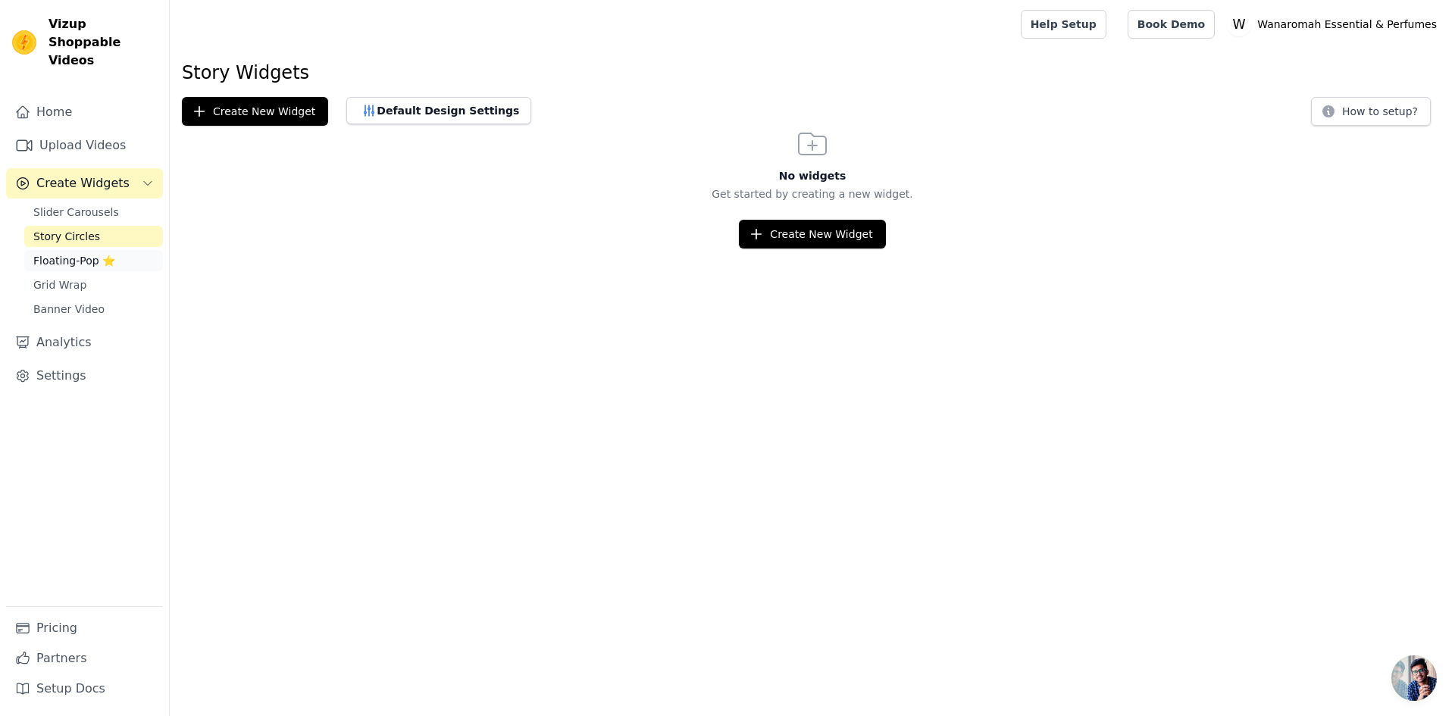
click at [89, 253] on span "Floating-Pop ⭐" at bounding box center [74, 260] width 82 height 15
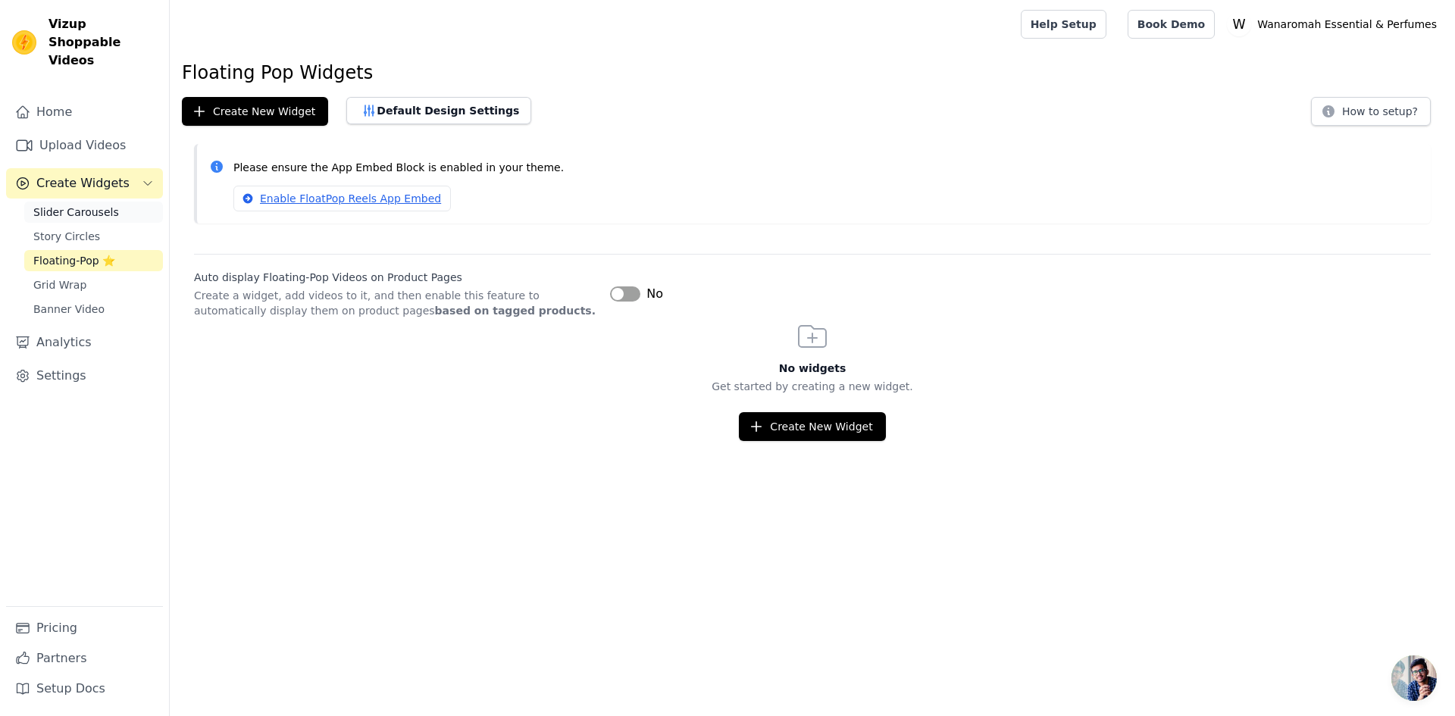
click at [93, 205] on span "Slider Carousels" at bounding box center [76, 212] width 86 height 15
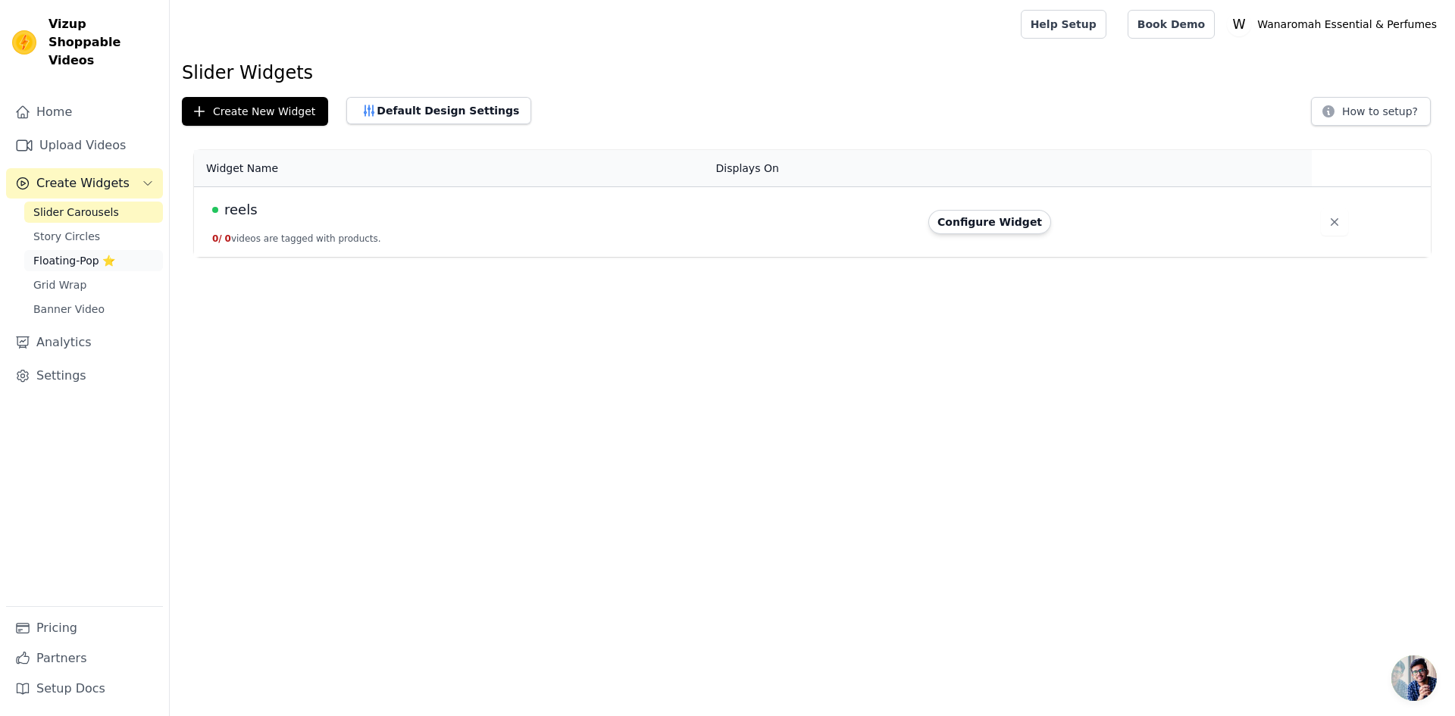
click at [69, 253] on span "Floating-Pop ⭐" at bounding box center [74, 260] width 82 height 15
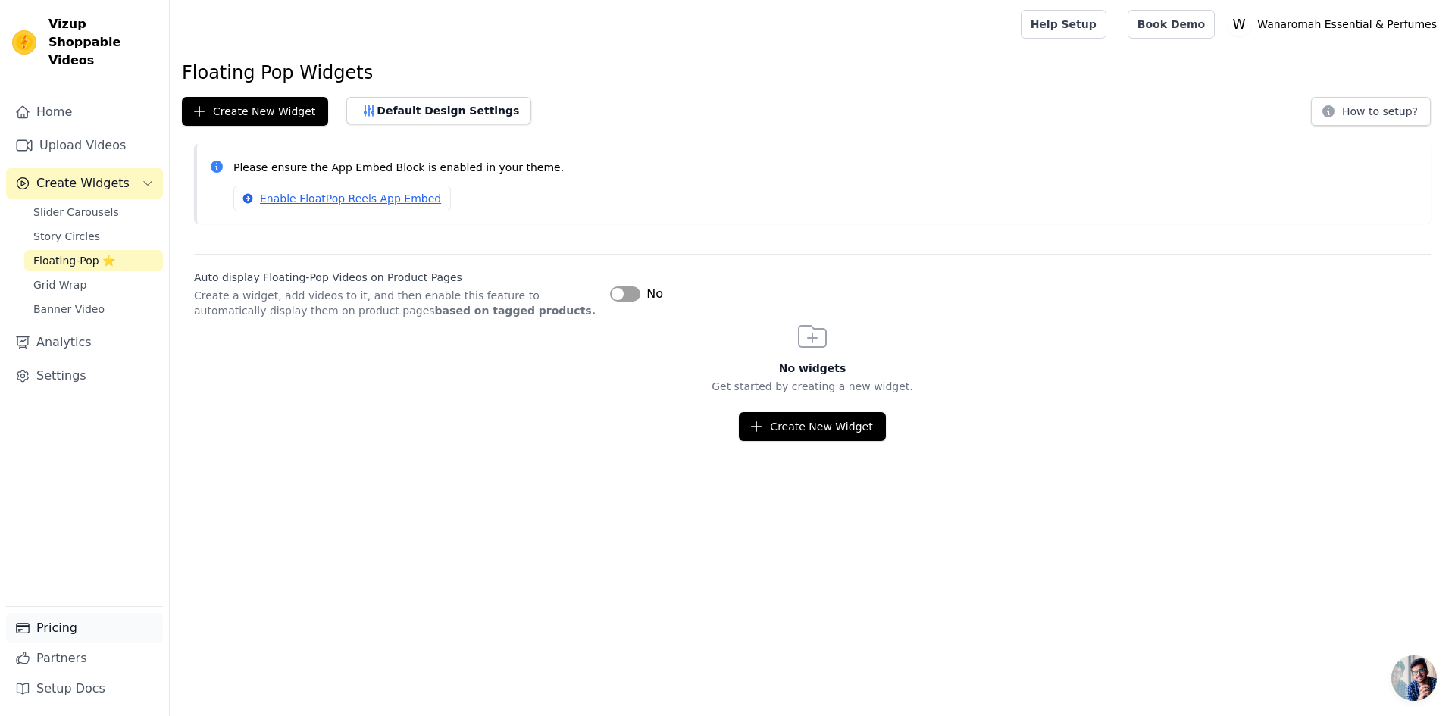
click at [61, 631] on link "Pricing" at bounding box center [84, 628] width 157 height 30
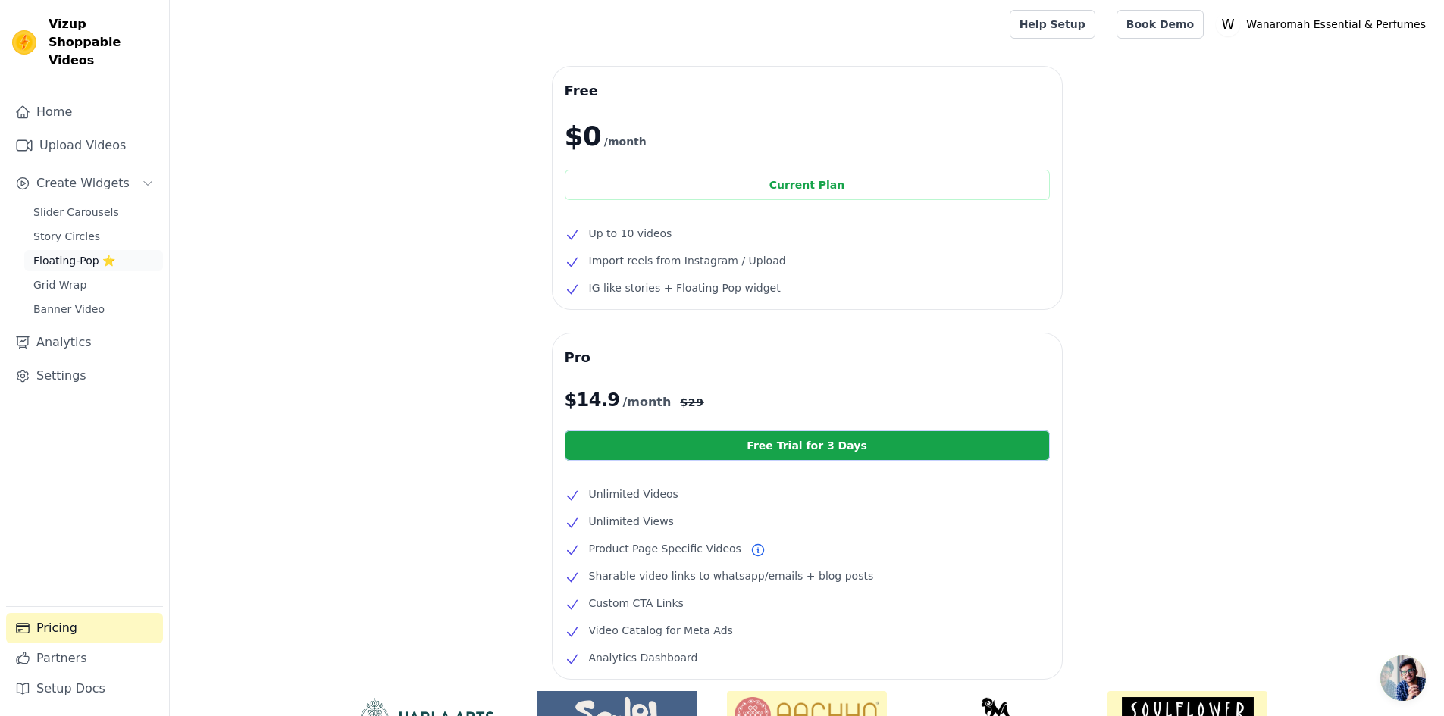
click at [74, 250] on link "Floating-Pop ⭐" at bounding box center [93, 260] width 139 height 21
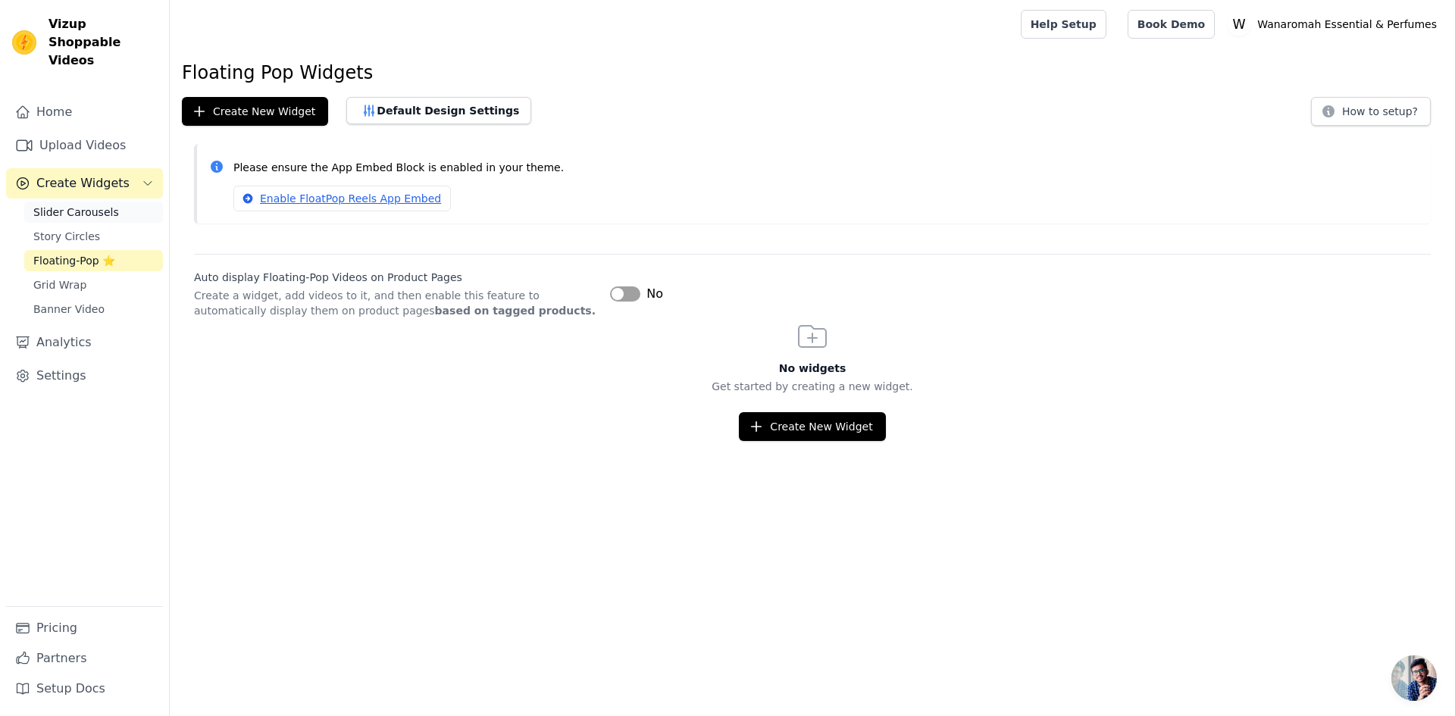
click at [77, 205] on span "Slider Carousels" at bounding box center [76, 212] width 86 height 15
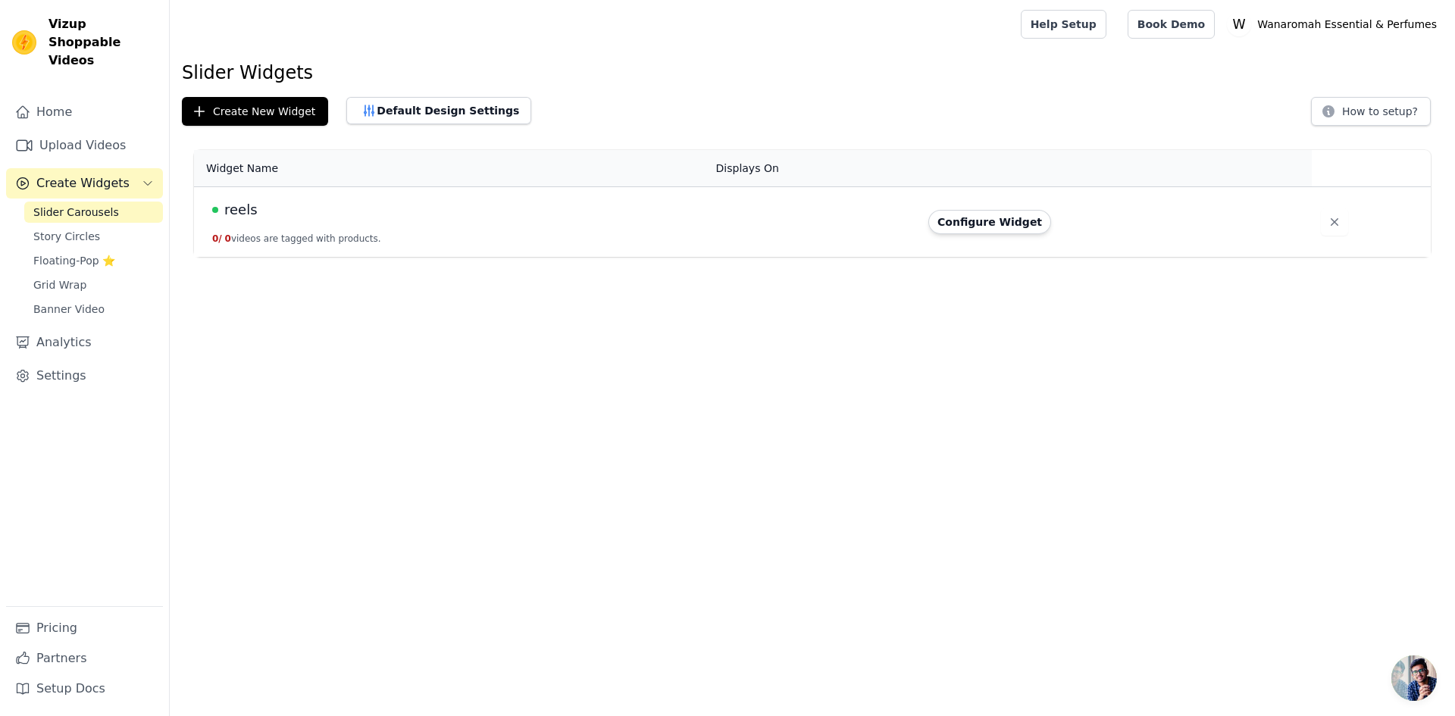
click at [559, 242] on td "reels 0 / 0 videos are tagged with products." at bounding box center [450, 222] width 513 height 70
click at [980, 220] on button "Configure Widget" at bounding box center [989, 222] width 123 height 24
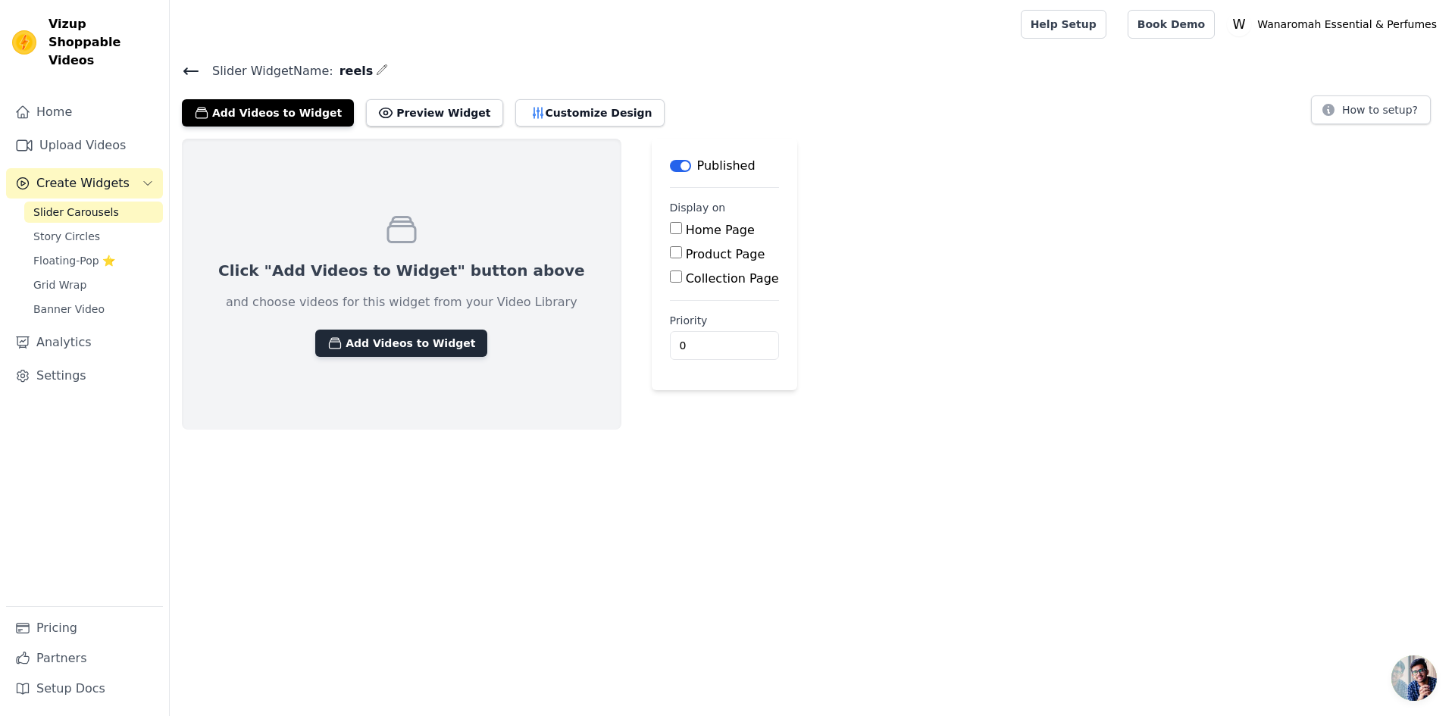
click at [348, 334] on button "Add Videos to Widget" at bounding box center [401, 343] width 172 height 27
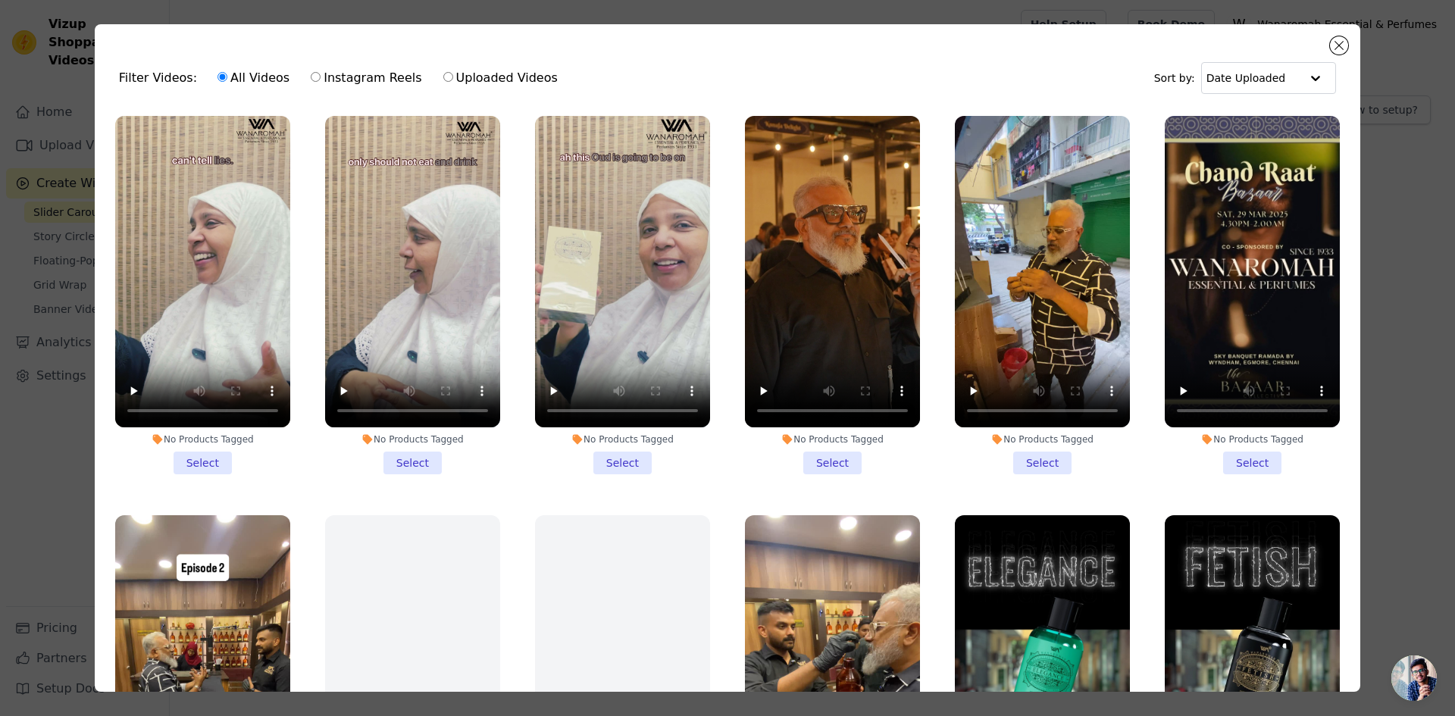
click at [1329, 50] on div "Filter Videos: All Videos Instagram Reels Uploaded Videos Sort by: Date Uploaded" at bounding box center [727, 77] width 1241 height 59
click at [1334, 48] on button "Close modal" at bounding box center [1339, 45] width 18 height 18
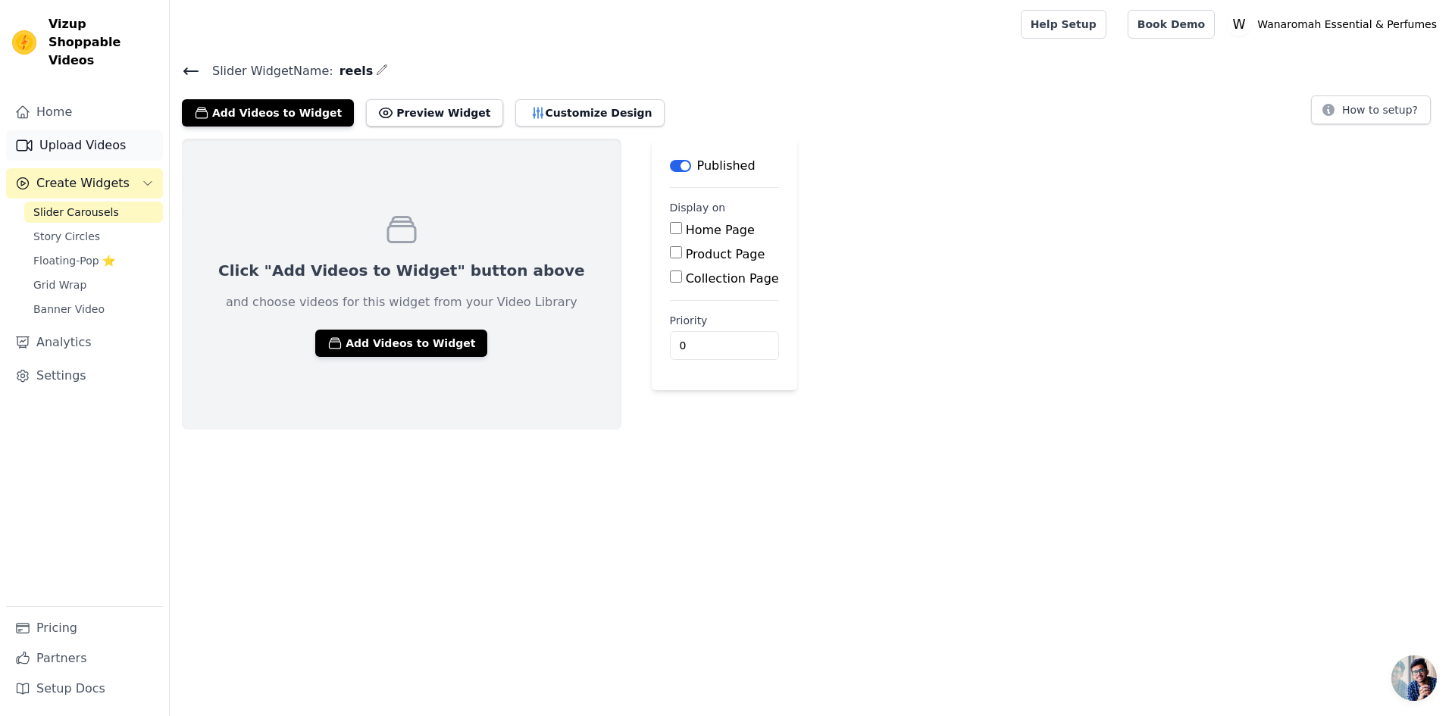
click at [52, 135] on link "Upload Videos" at bounding box center [84, 145] width 157 height 30
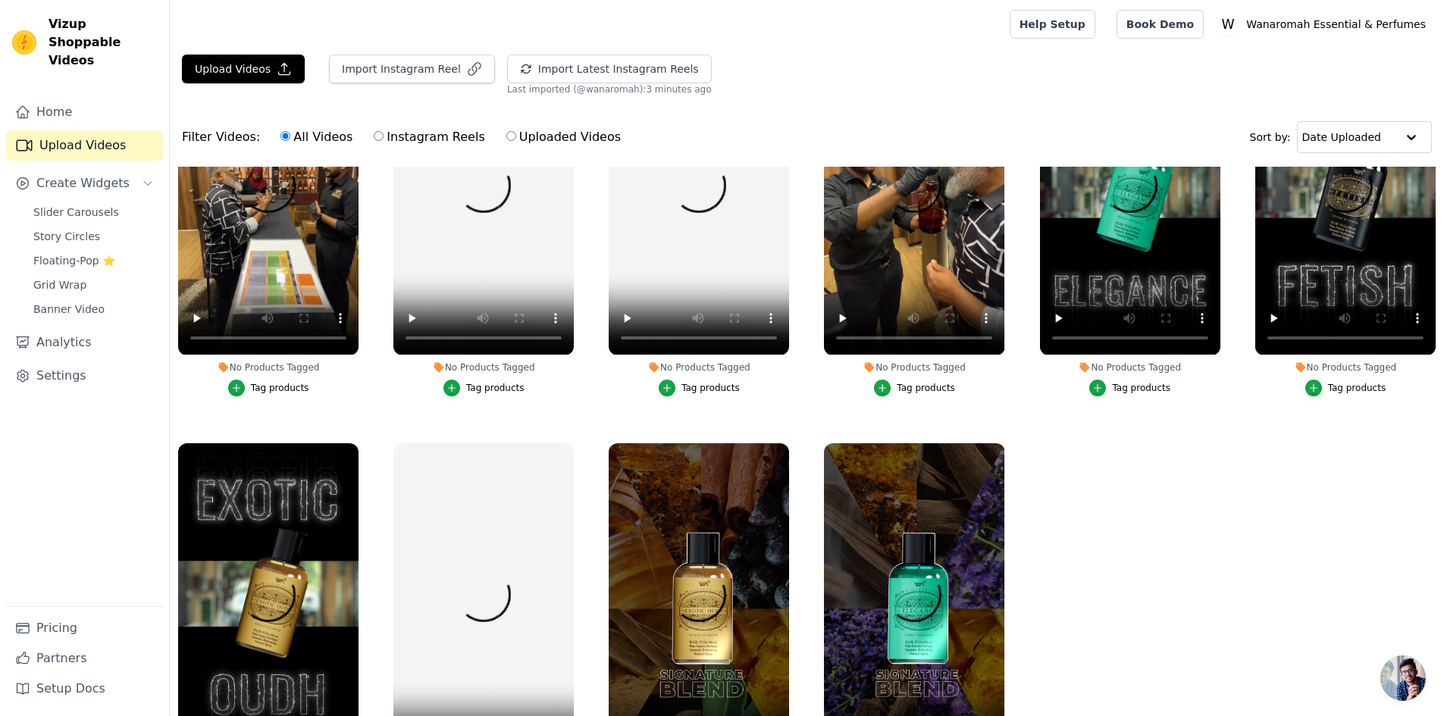
scroll to position [559, 0]
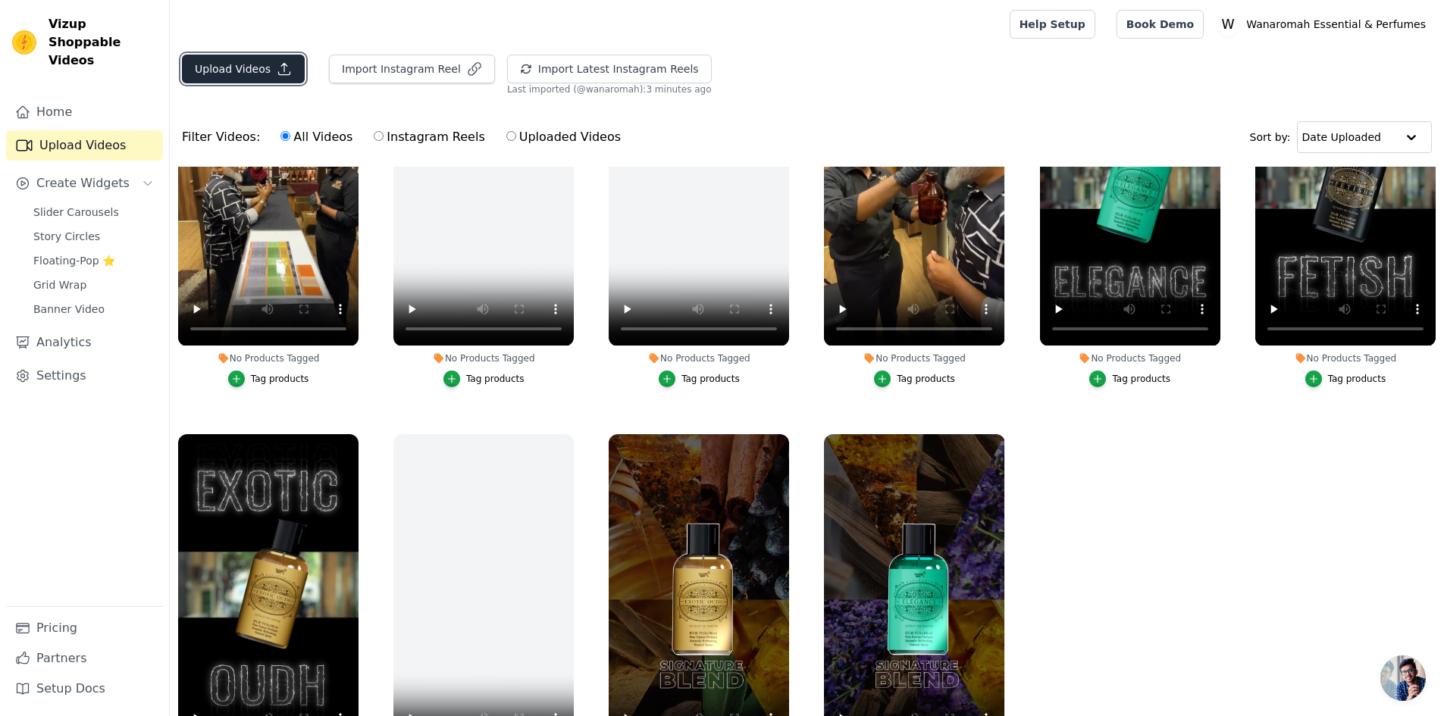
click at [249, 80] on button "Upload Videos" at bounding box center [243, 69] width 123 height 29
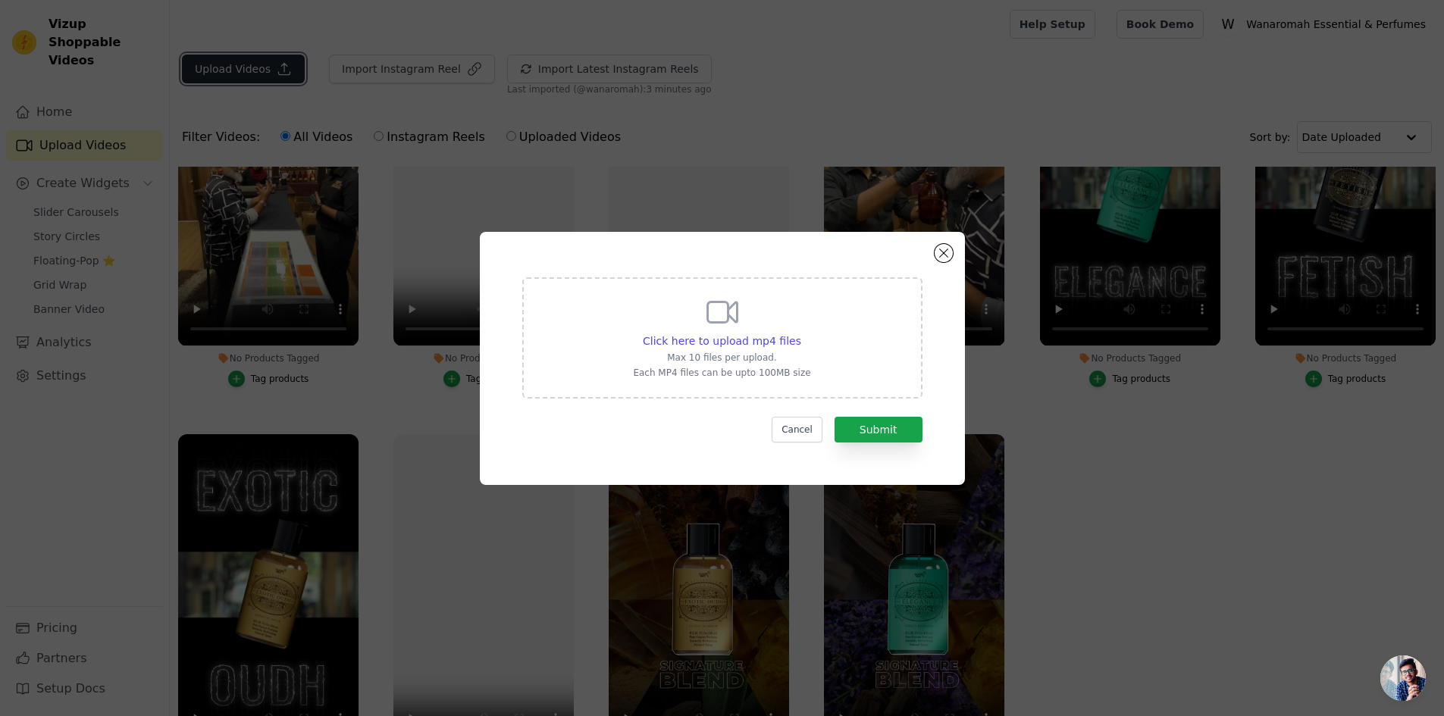
scroll to position [563, 0]
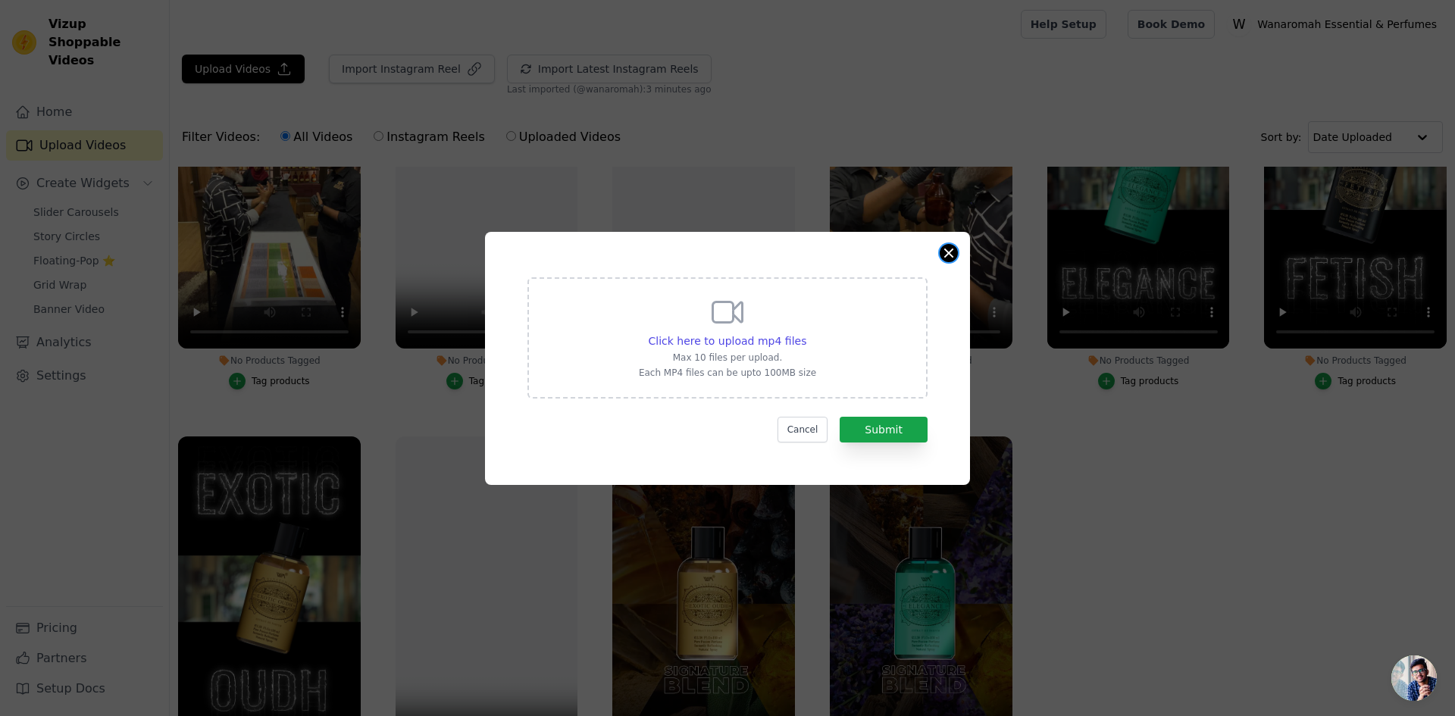
click at [950, 258] on button "Close modal" at bounding box center [949, 253] width 18 height 18
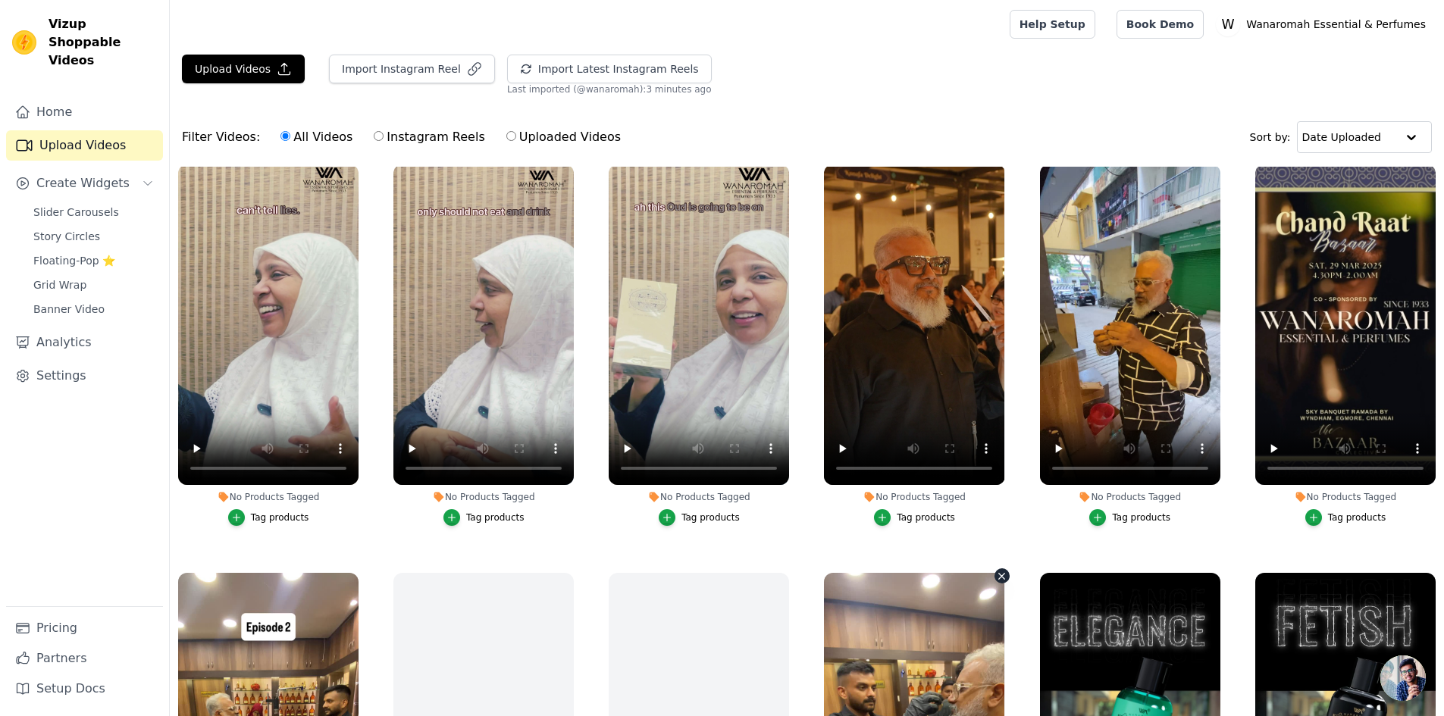
scroll to position [0, 0]
